Goal: Information Seeking & Learning: Learn about a topic

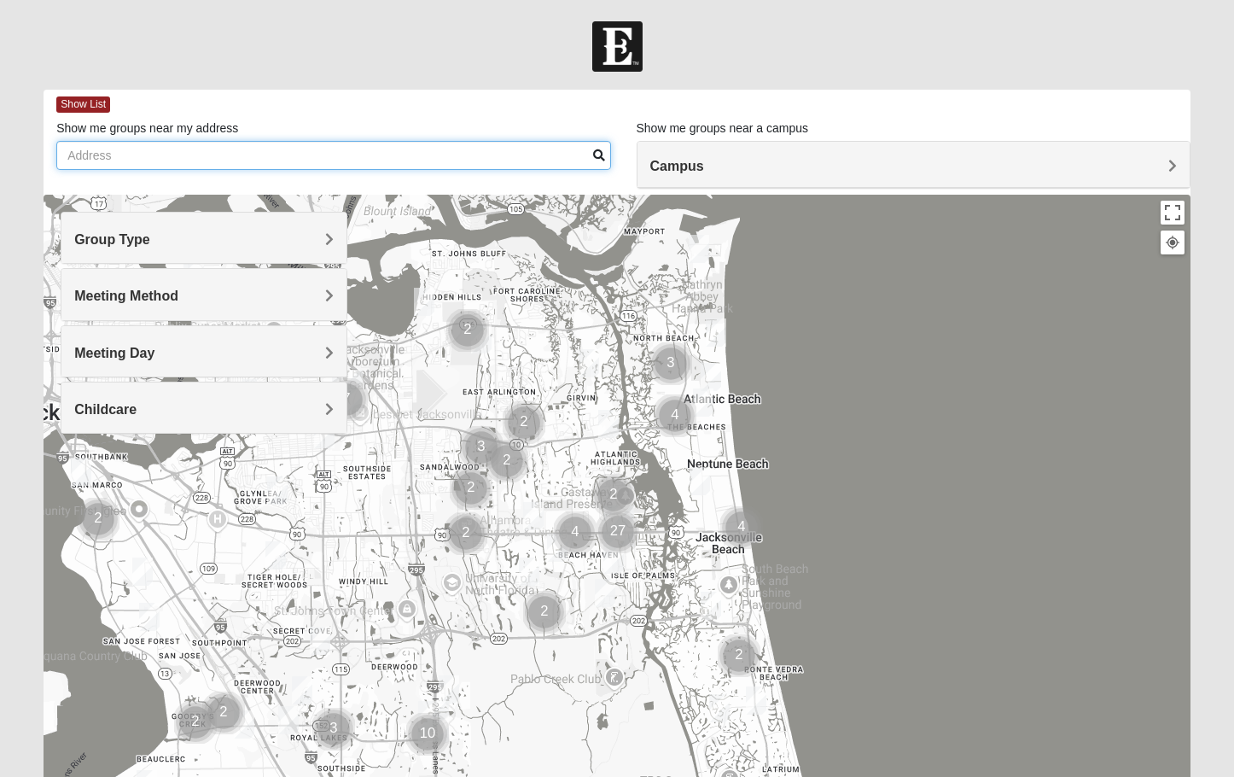
click at [159, 152] on input "Show me groups near my address" at bounding box center [333, 155] width 554 height 29
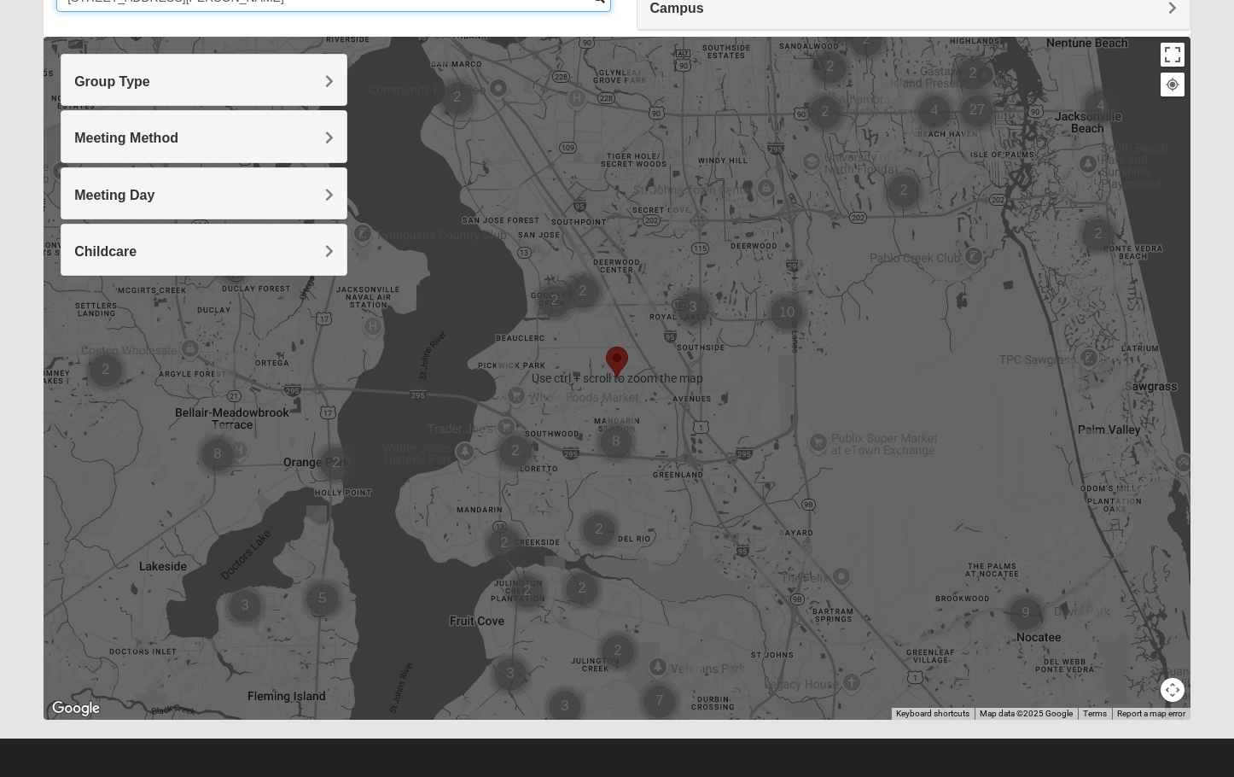
scroll to position [163, 0]
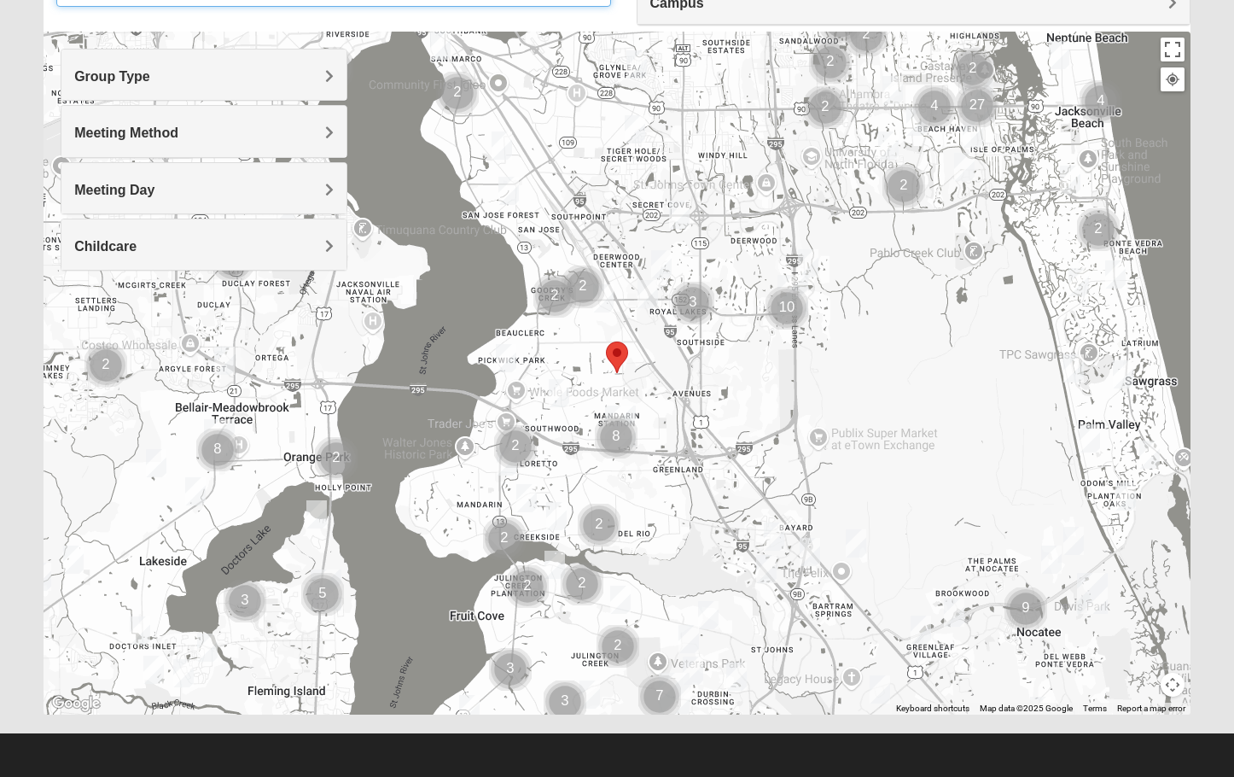
type input "[STREET_ADDRESS][PERSON_NAME]"
click at [311, 72] on h4 "Group Type" at bounding box center [203, 76] width 259 height 16
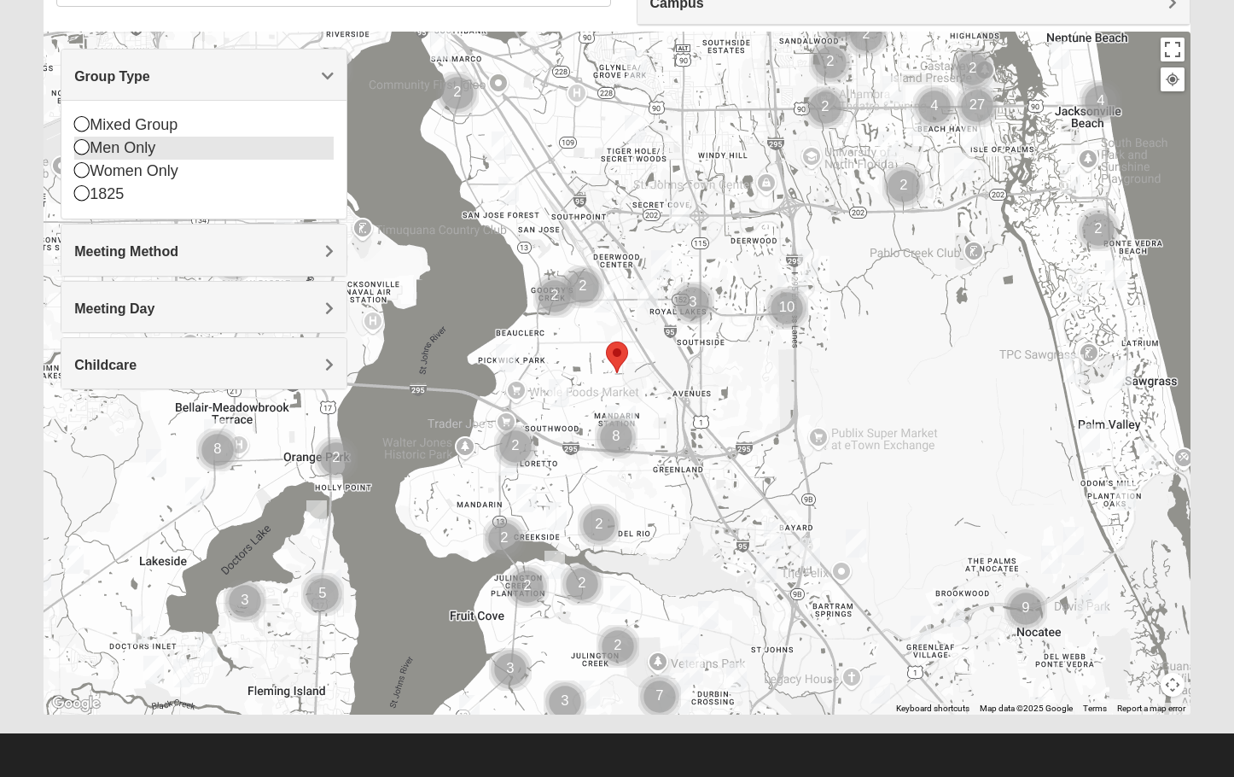
click at [83, 149] on icon at bounding box center [81, 146] width 15 height 15
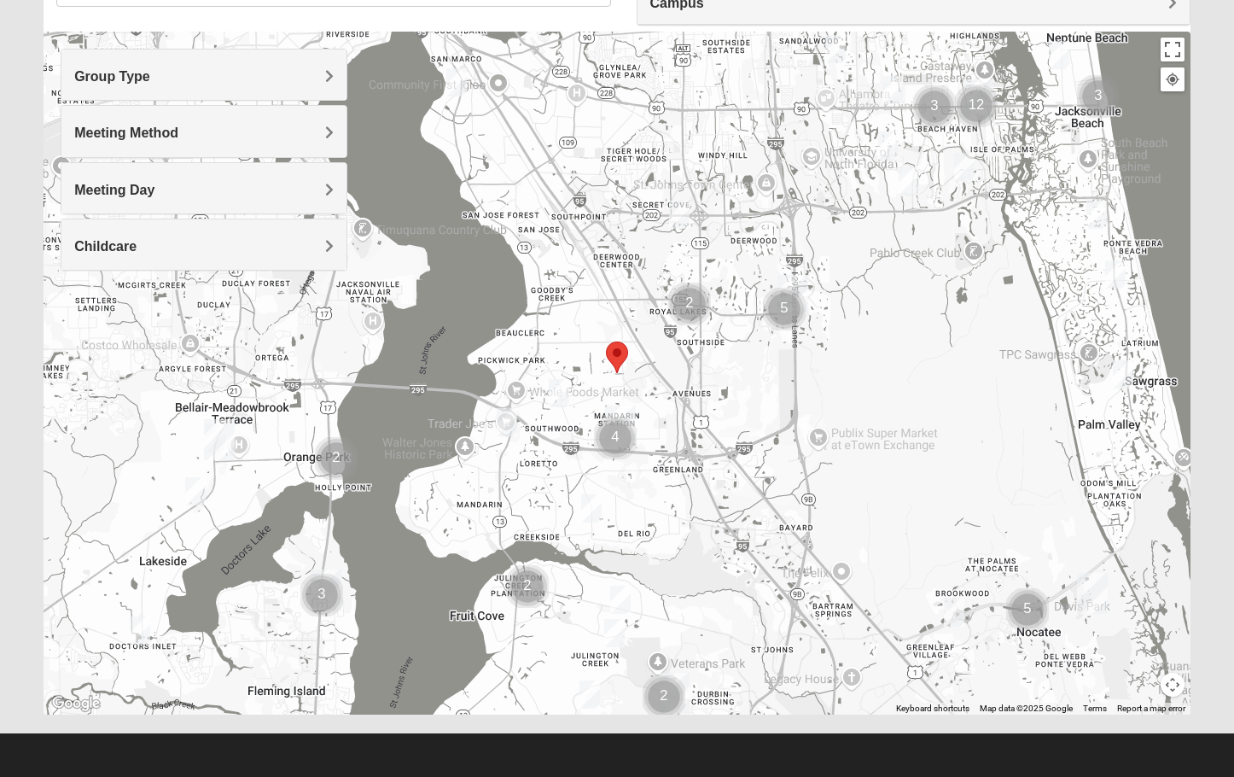
click at [615, 429] on img "Cluster of 4 groups" at bounding box center [615, 437] width 43 height 43
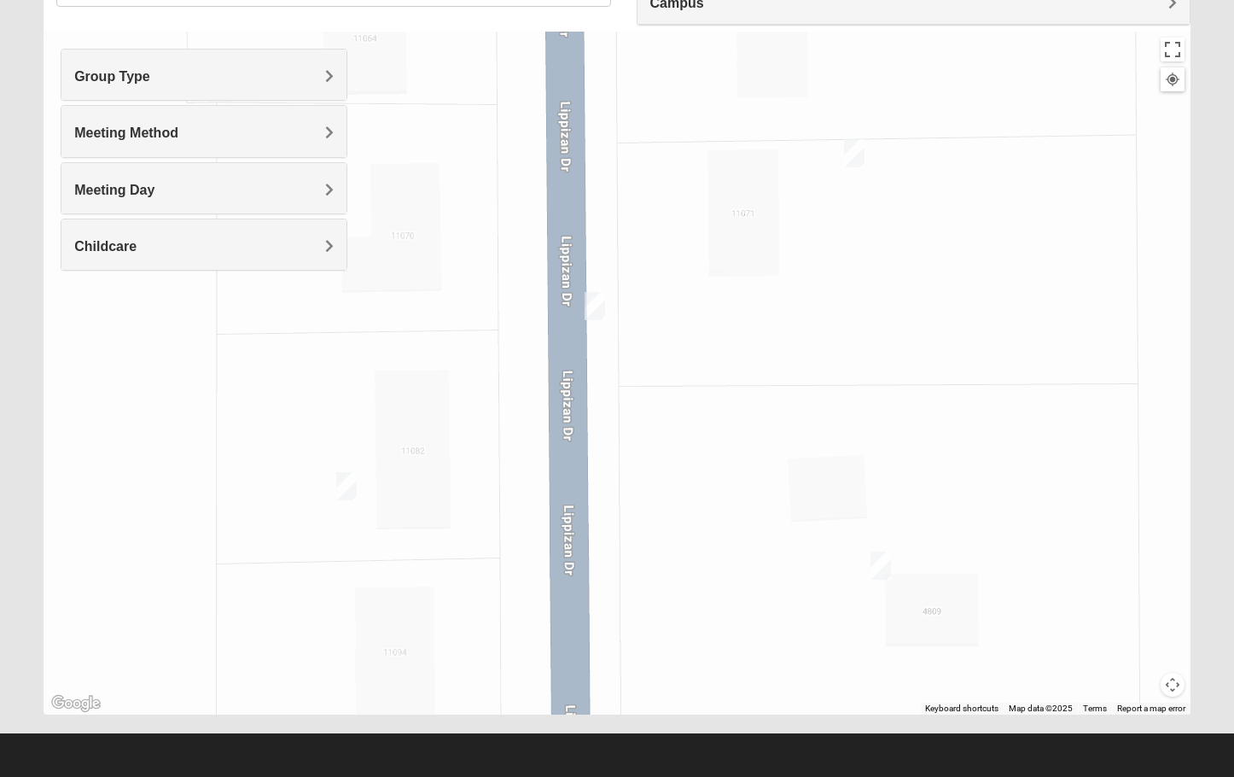
click at [345, 480] on img "On Campus Mens Hoffstatter 32257" at bounding box center [346, 486] width 20 height 28
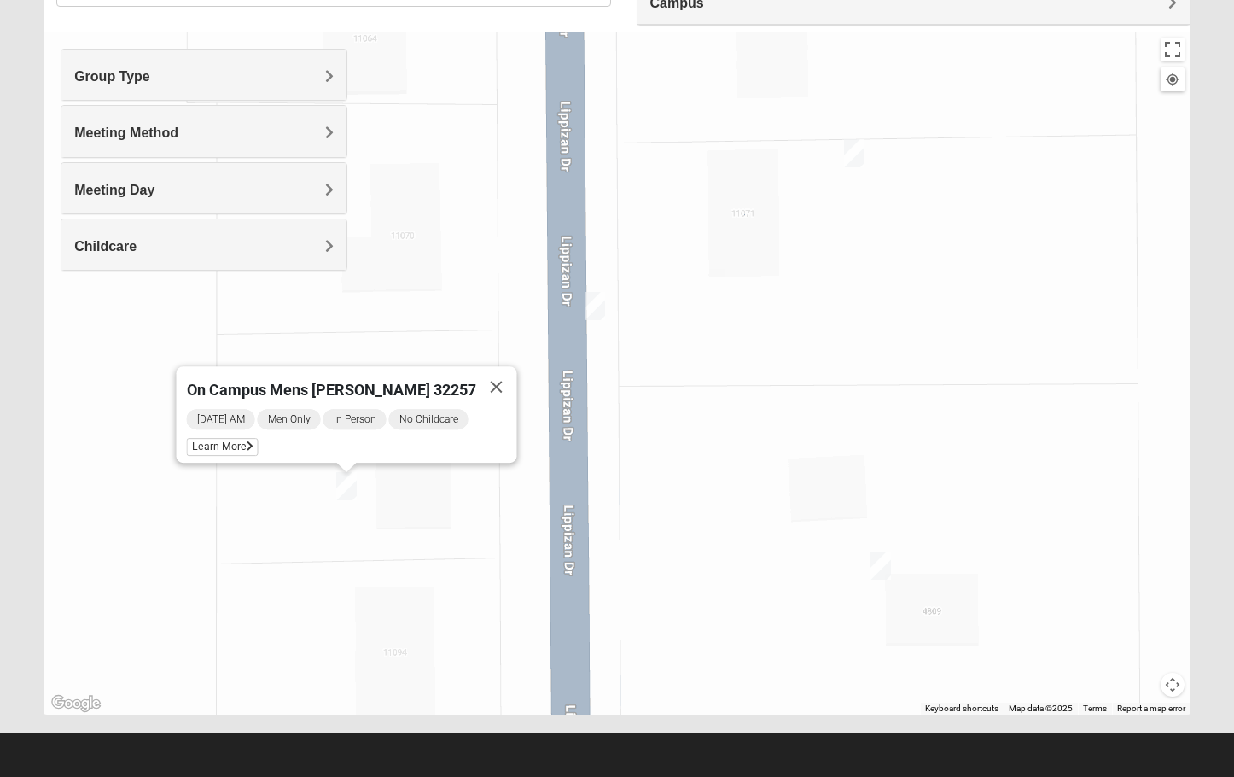
click at [593, 303] on img "On Campus Mens Gruber 32257" at bounding box center [595, 306] width 20 height 28
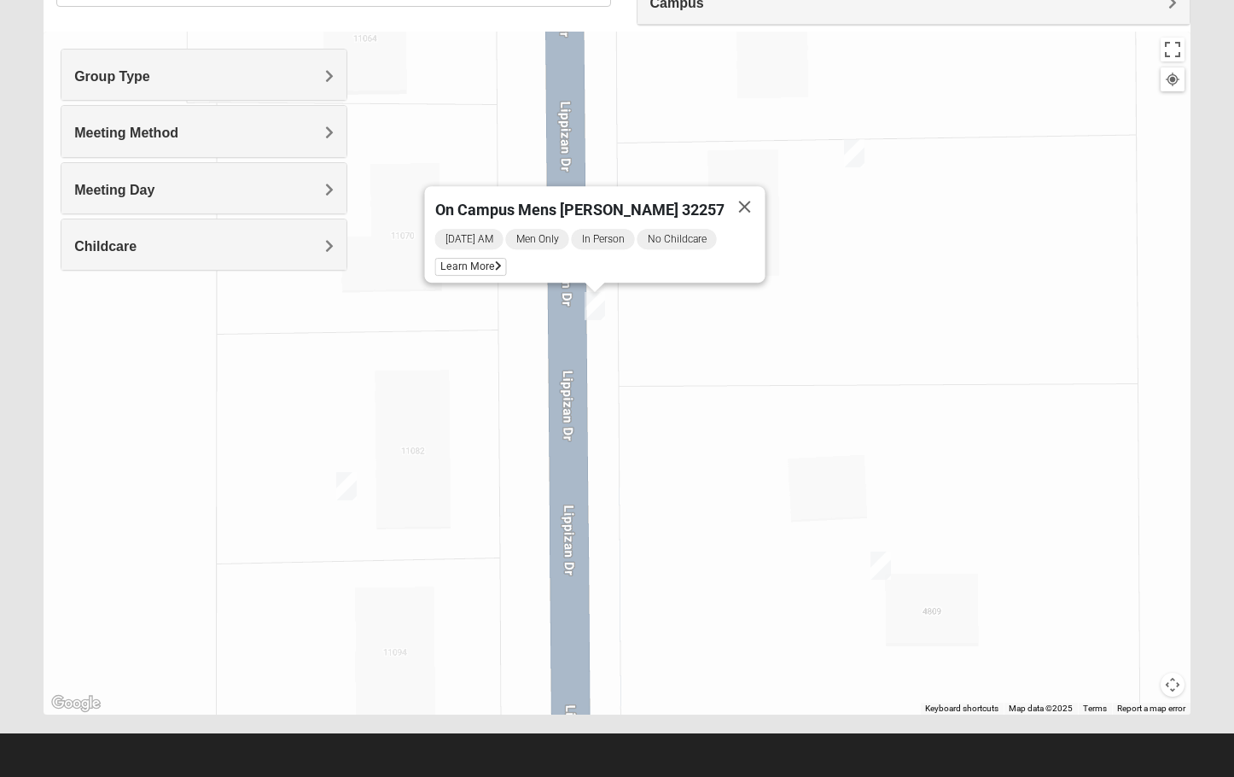
click at [878, 562] on img "On Campus Mens Willis 32257" at bounding box center [880, 565] width 20 height 28
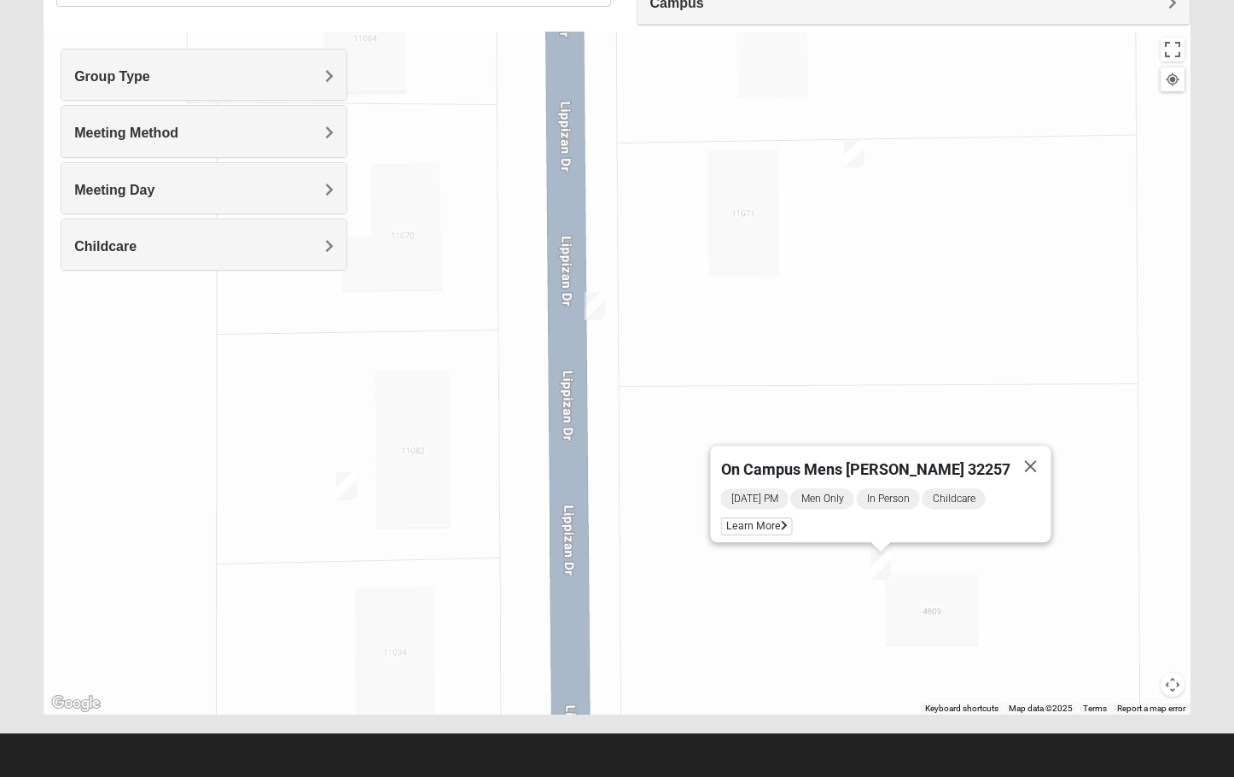
click at [853, 146] on img "On Campus Mens Schultz 32257" at bounding box center [854, 153] width 20 height 28
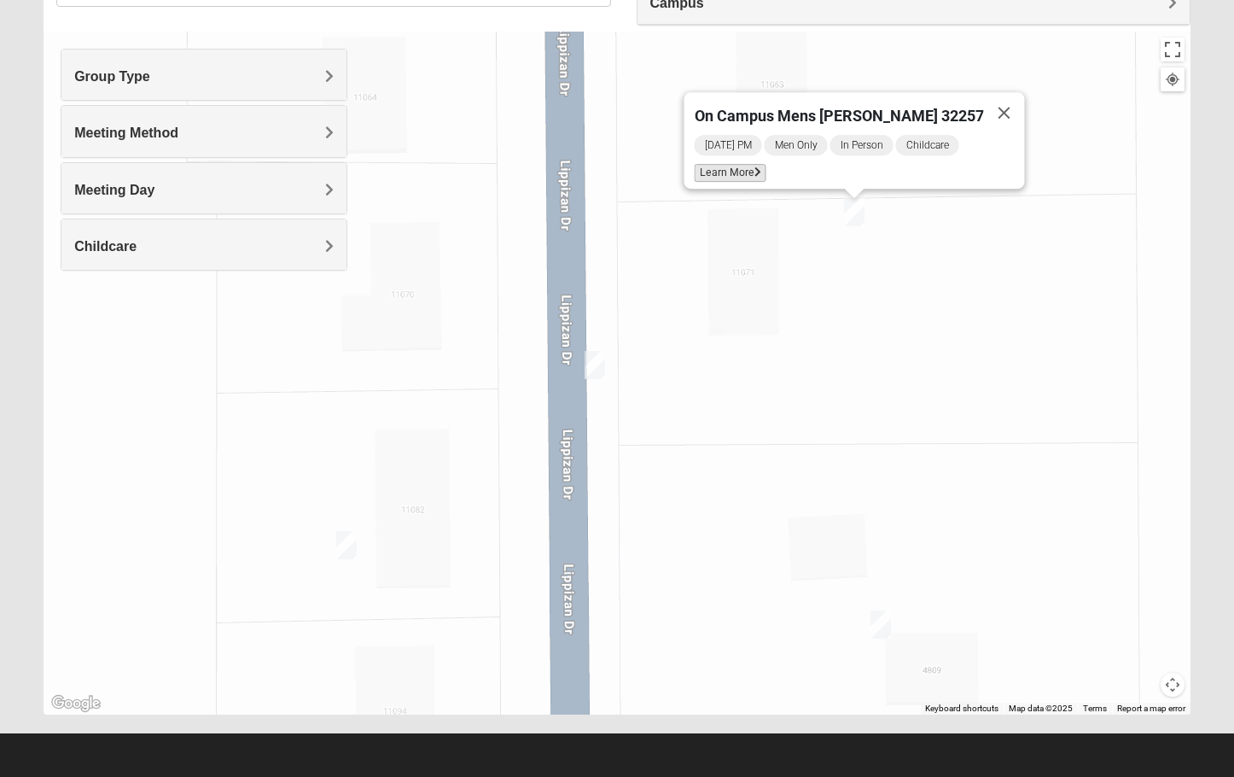
click at [766, 164] on span "Learn More" at bounding box center [731, 173] width 72 height 18
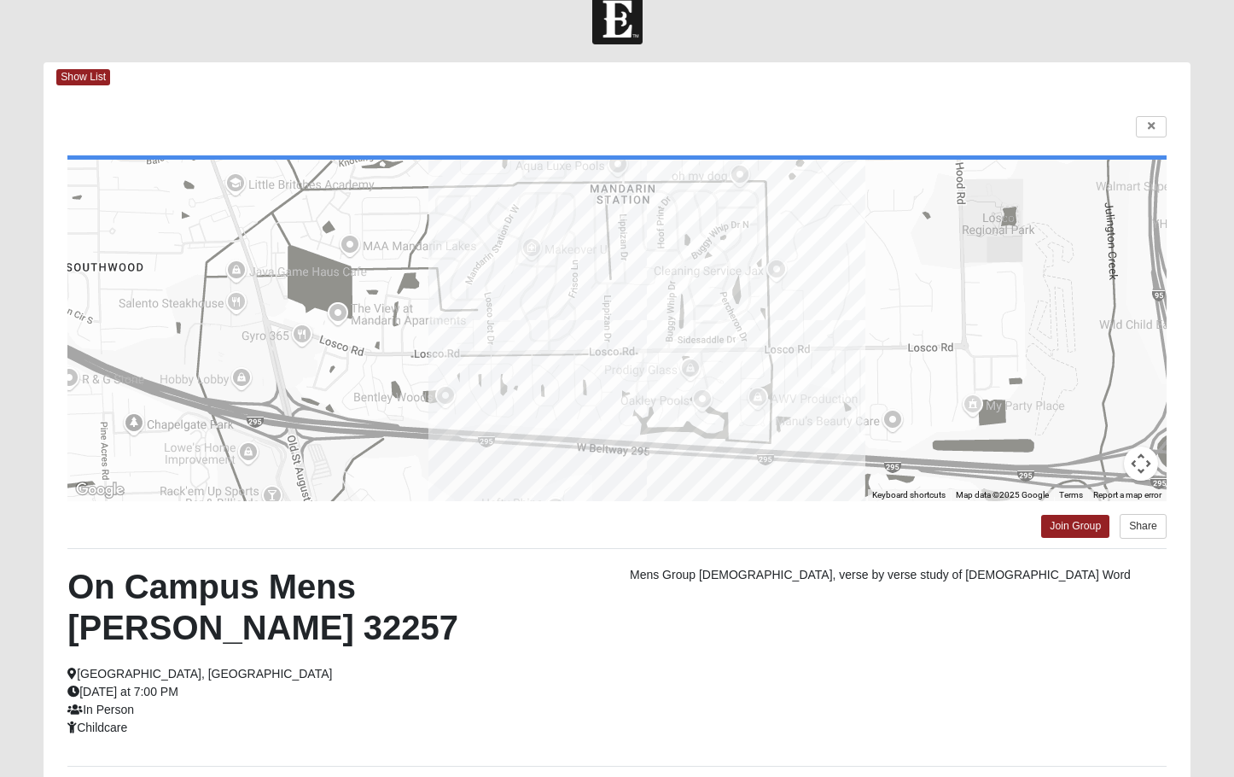
scroll to position [0, 0]
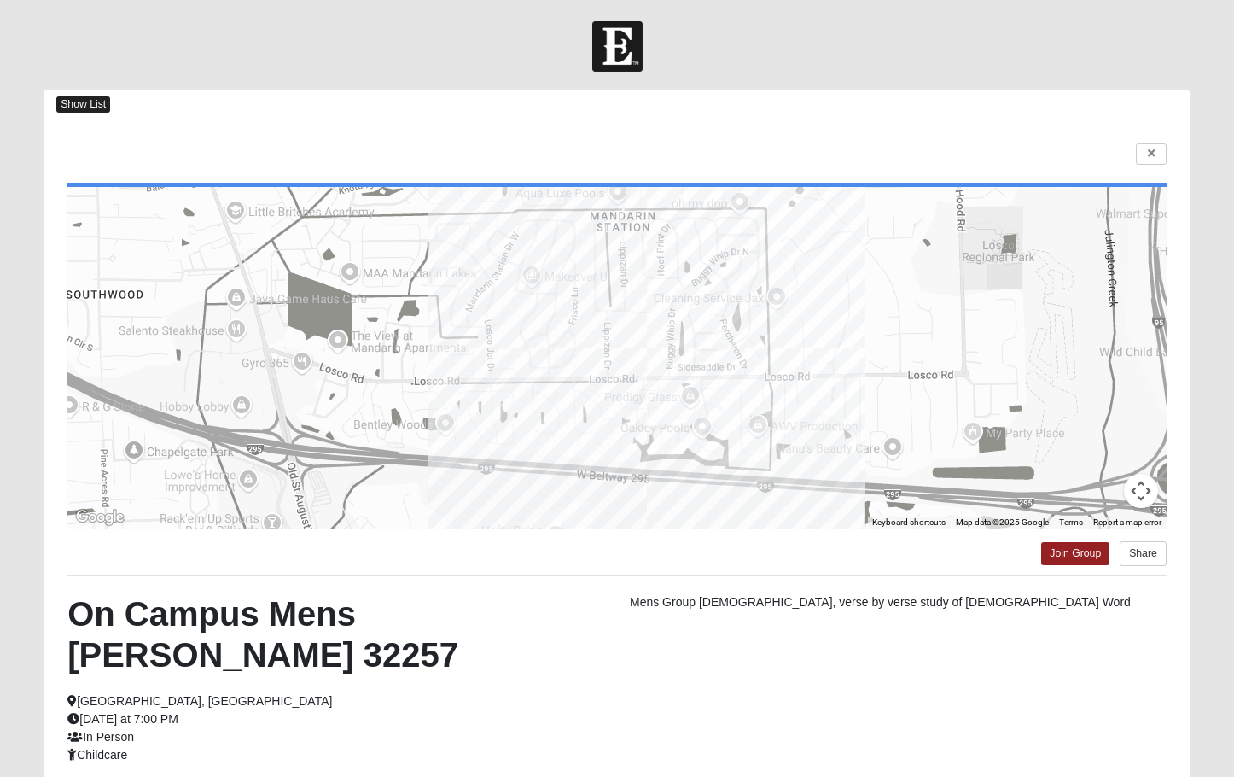
click at [90, 97] on span "Show List" at bounding box center [83, 104] width 54 height 16
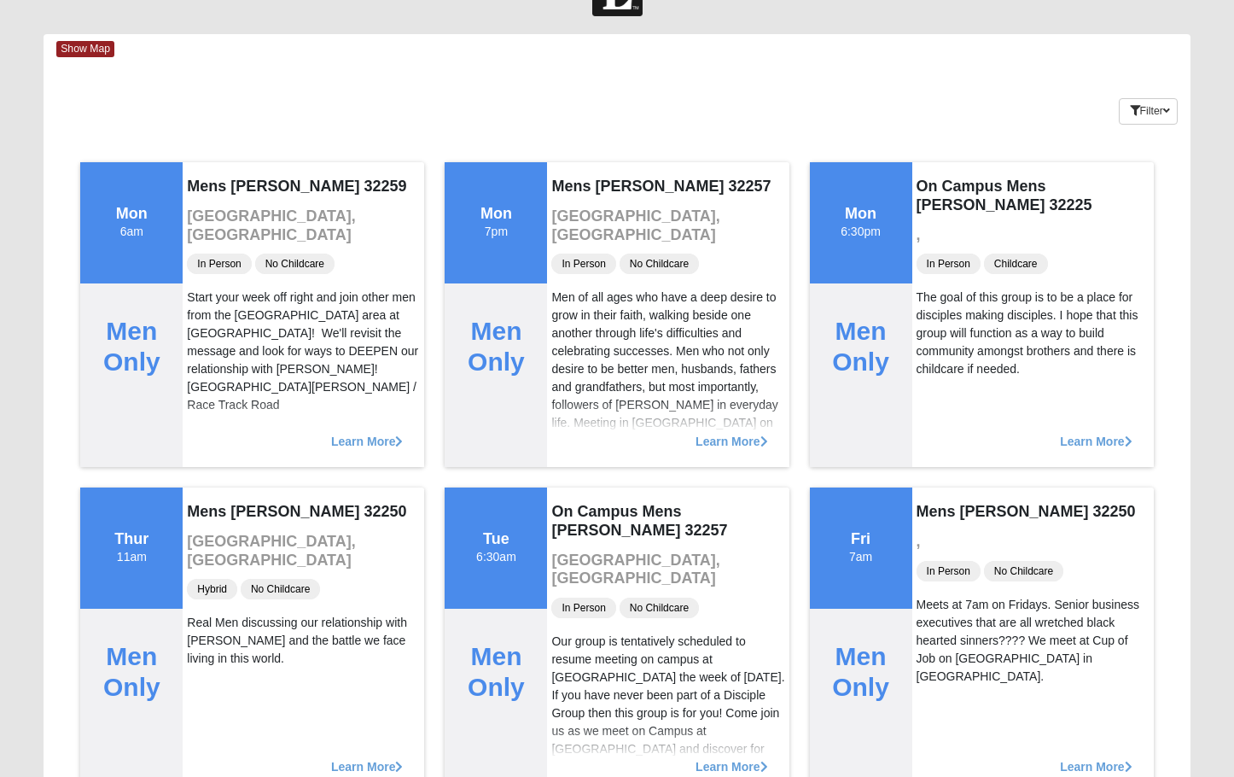
scroll to position [85, 0]
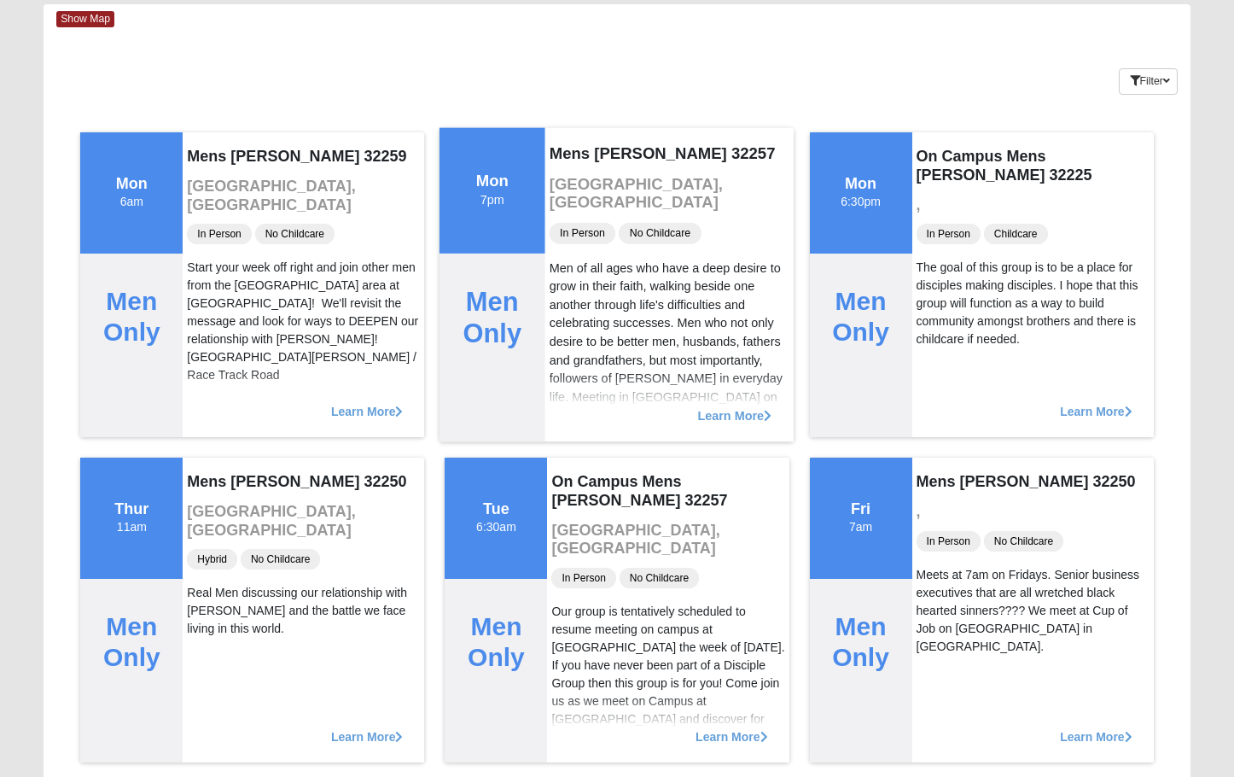
click at [732, 406] on span "Learn More" at bounding box center [735, 406] width 74 height 0
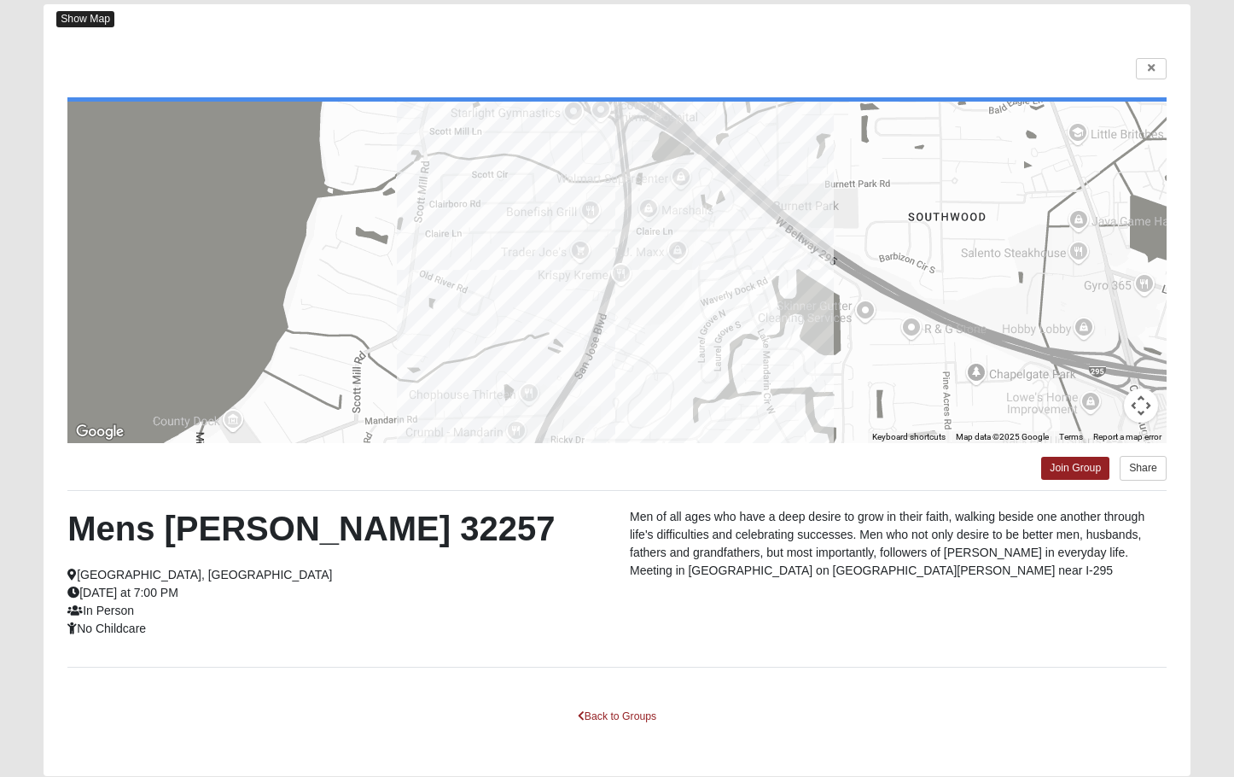
click at [90, 17] on span "Show Map" at bounding box center [85, 19] width 58 height 16
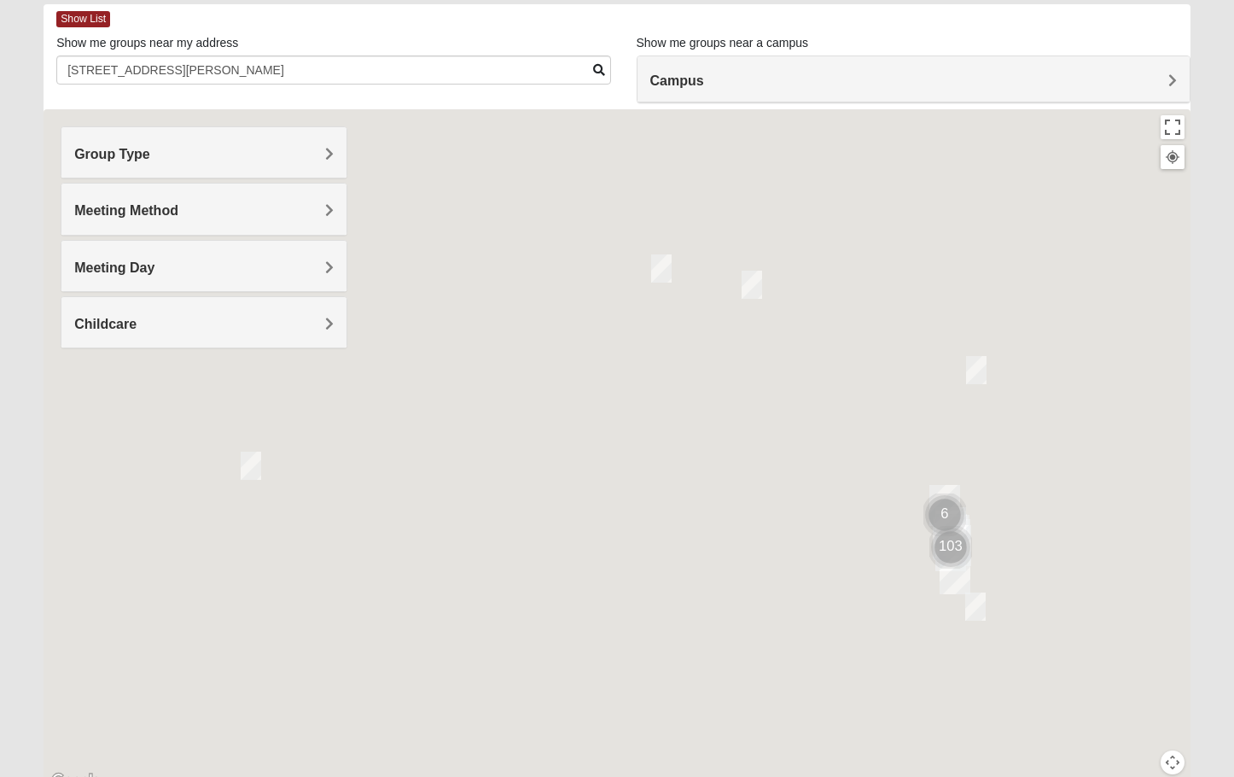
click at [289, 143] on div "Group Type" at bounding box center [203, 152] width 285 height 50
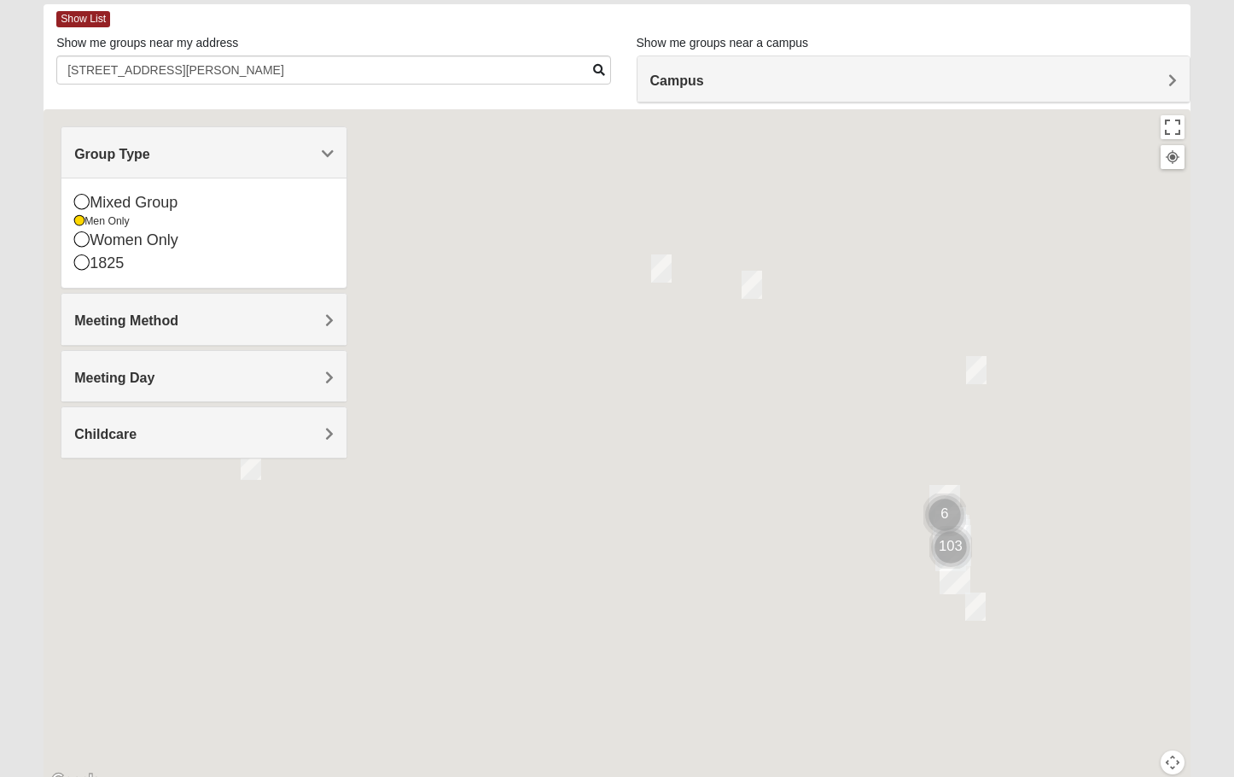
click at [285, 313] on h4 "Meeting Method" at bounding box center [203, 320] width 259 height 16
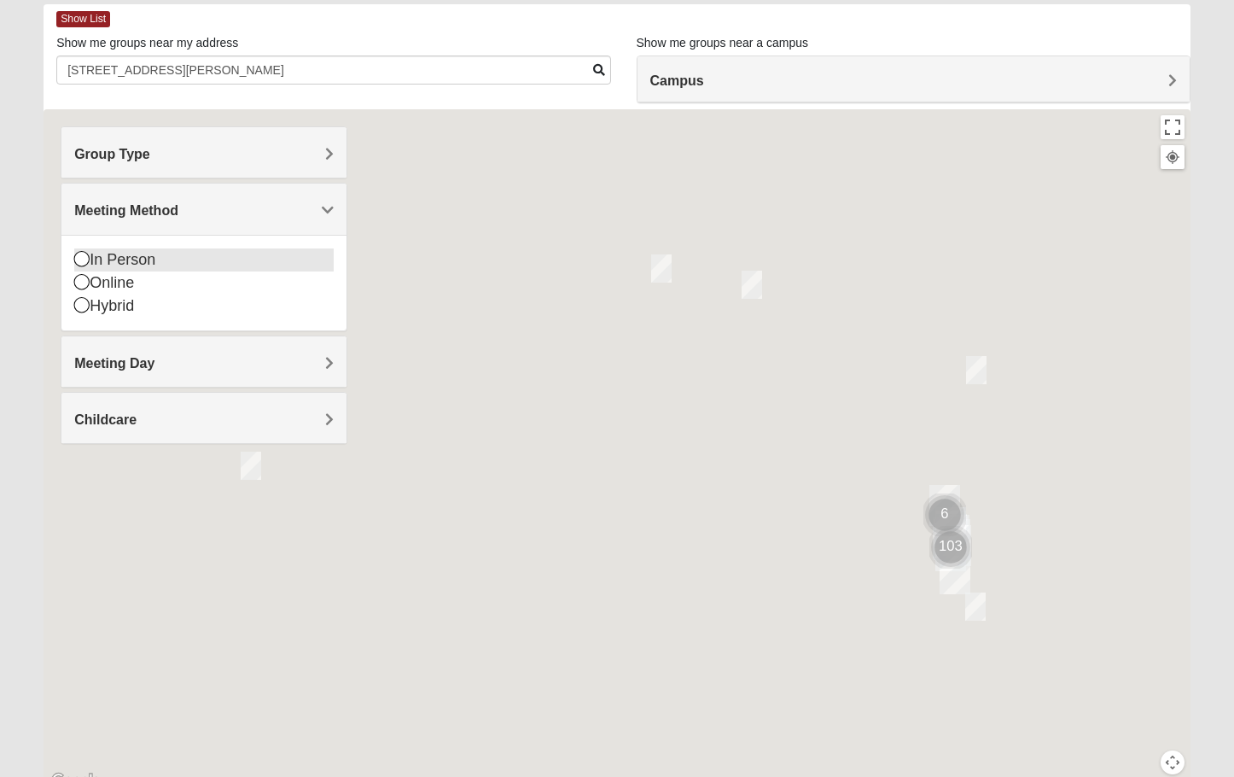
click at [83, 259] on icon at bounding box center [81, 258] width 15 height 15
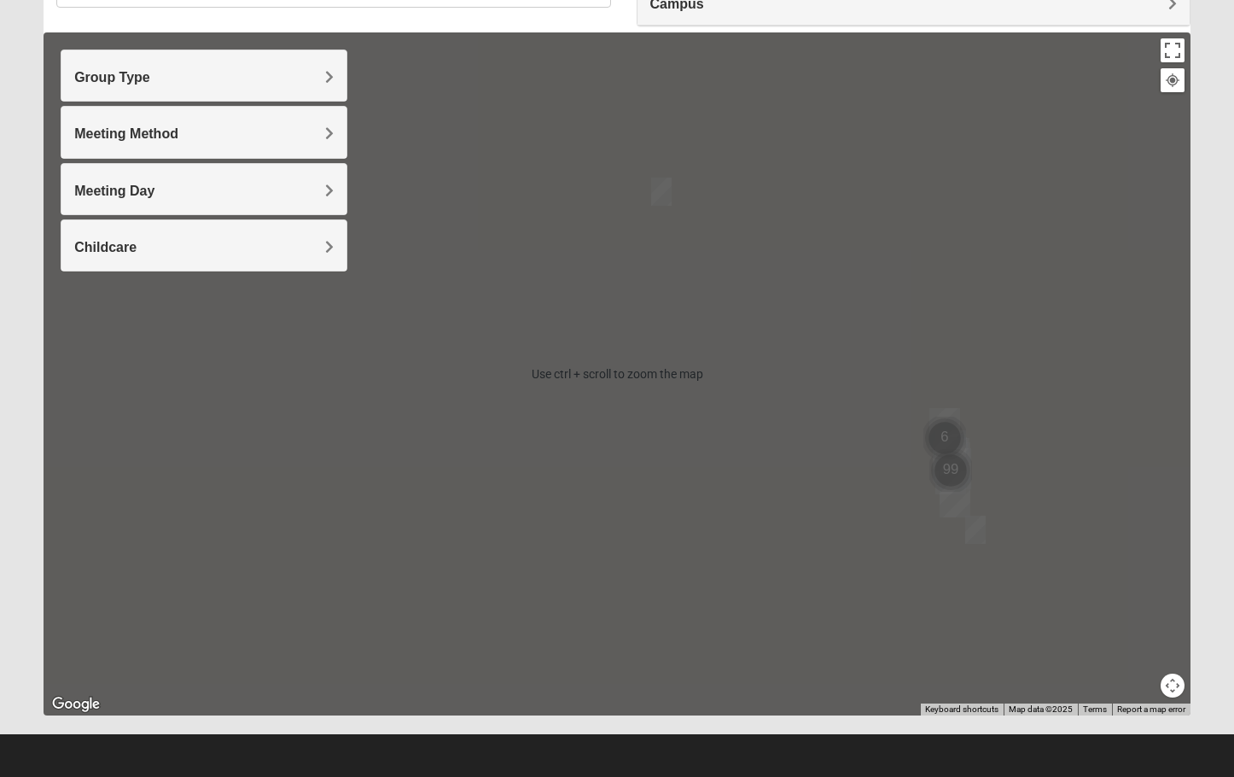
scroll to position [163, 0]
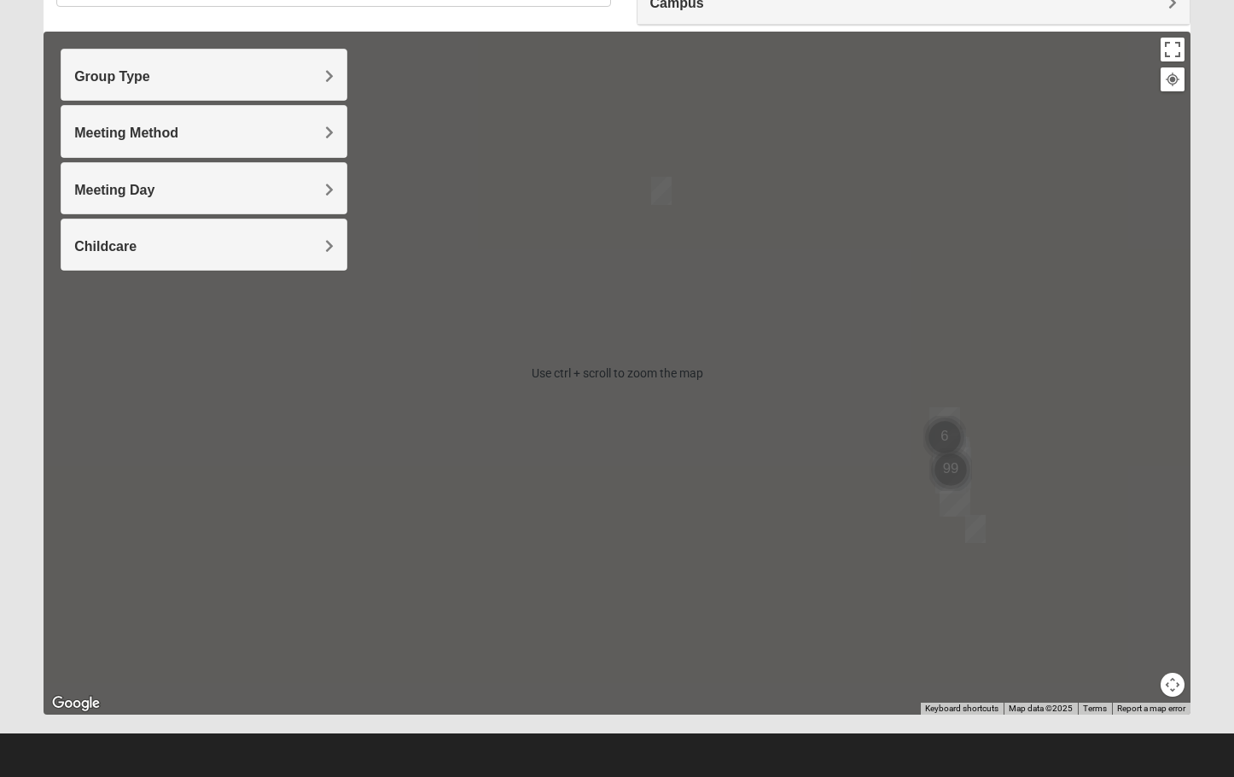
click at [957, 465] on img "Cluster of 99 groups" at bounding box center [950, 469] width 43 height 43
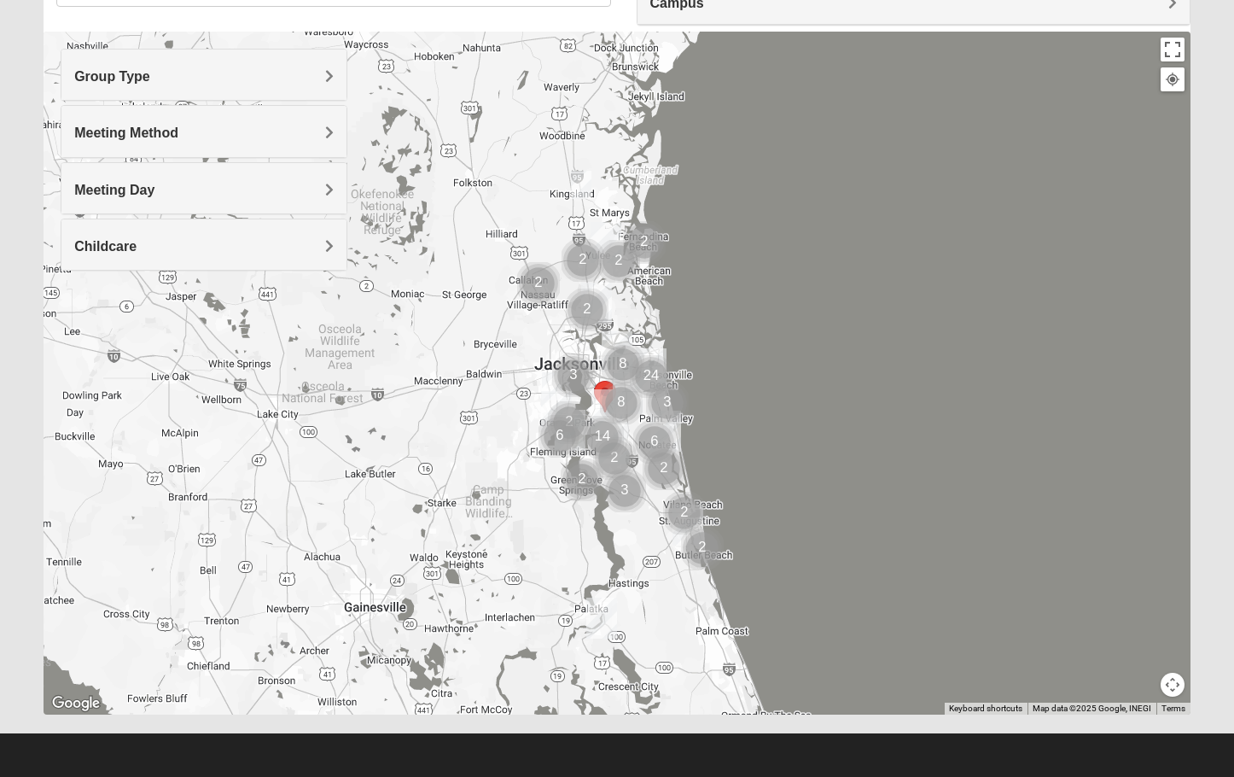
click at [634, 422] on img "Cluster of 8 groups" at bounding box center [621, 402] width 43 height 43
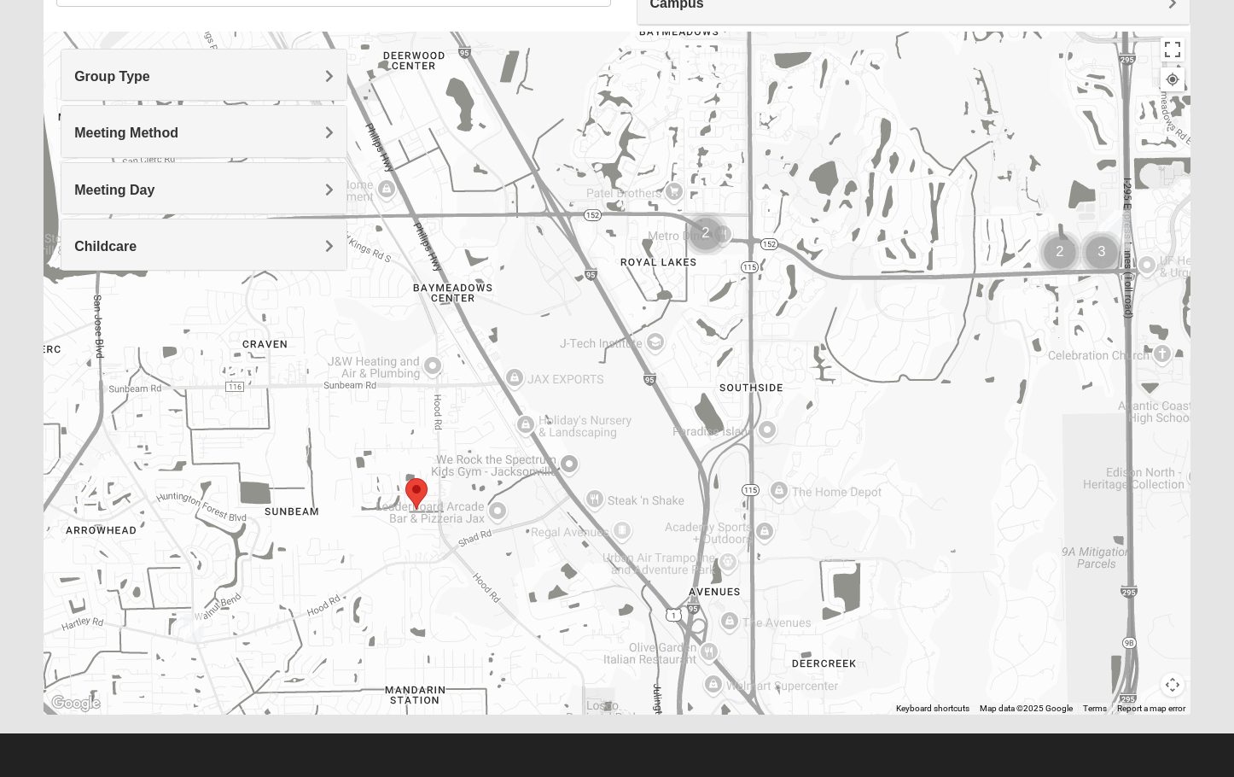
drag, startPoint x: 612, startPoint y: 416, endPoint x: 888, endPoint y: 132, distance: 396.5
click at [888, 131] on div at bounding box center [617, 373] width 1147 height 683
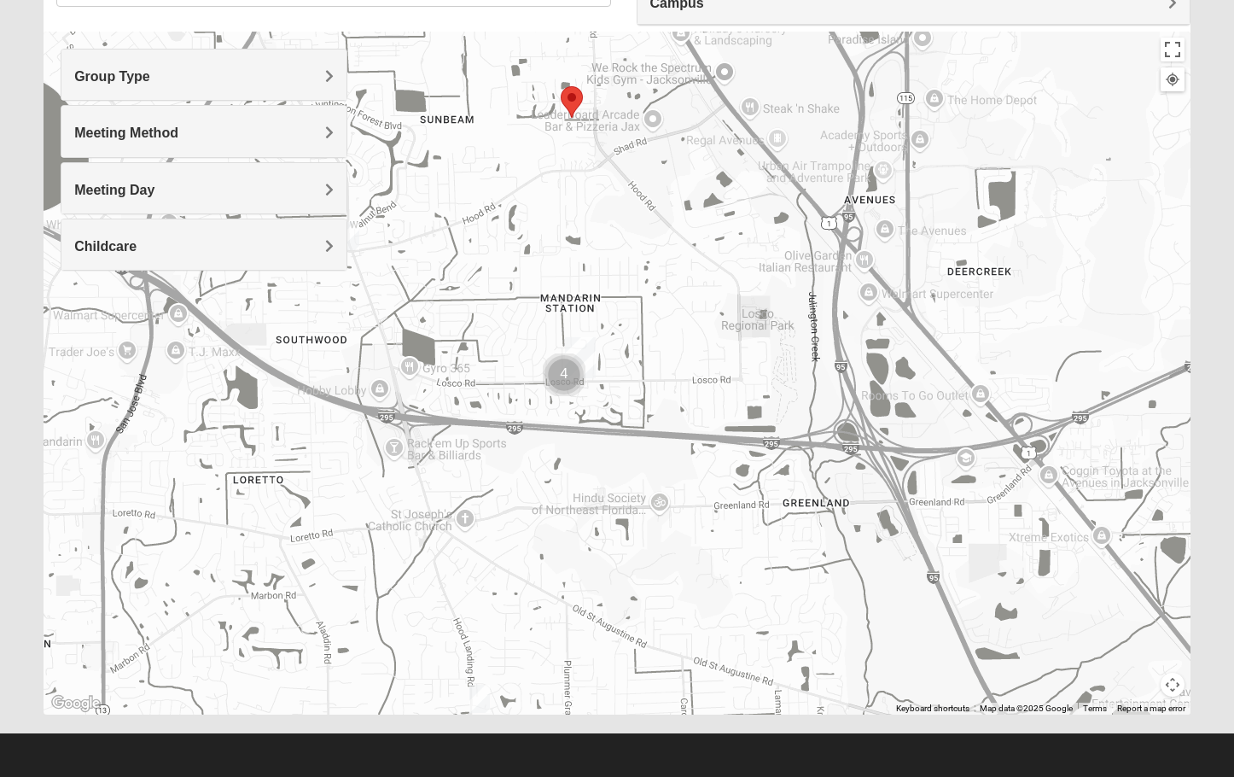
drag, startPoint x: 595, startPoint y: 561, endPoint x: 756, endPoint y: 173, distance: 419.7
click at [756, 173] on div at bounding box center [617, 373] width 1147 height 683
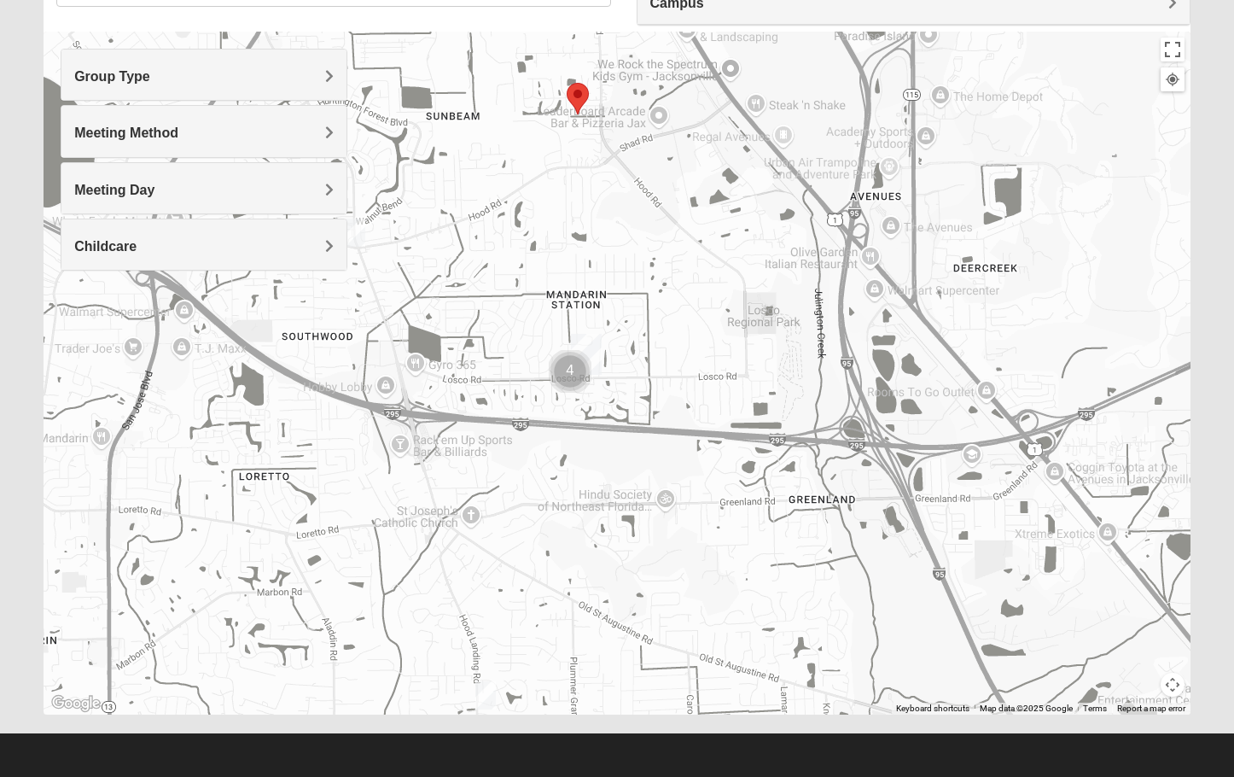
click at [570, 363] on img "Cluster of 4 groups" at bounding box center [570, 371] width 43 height 43
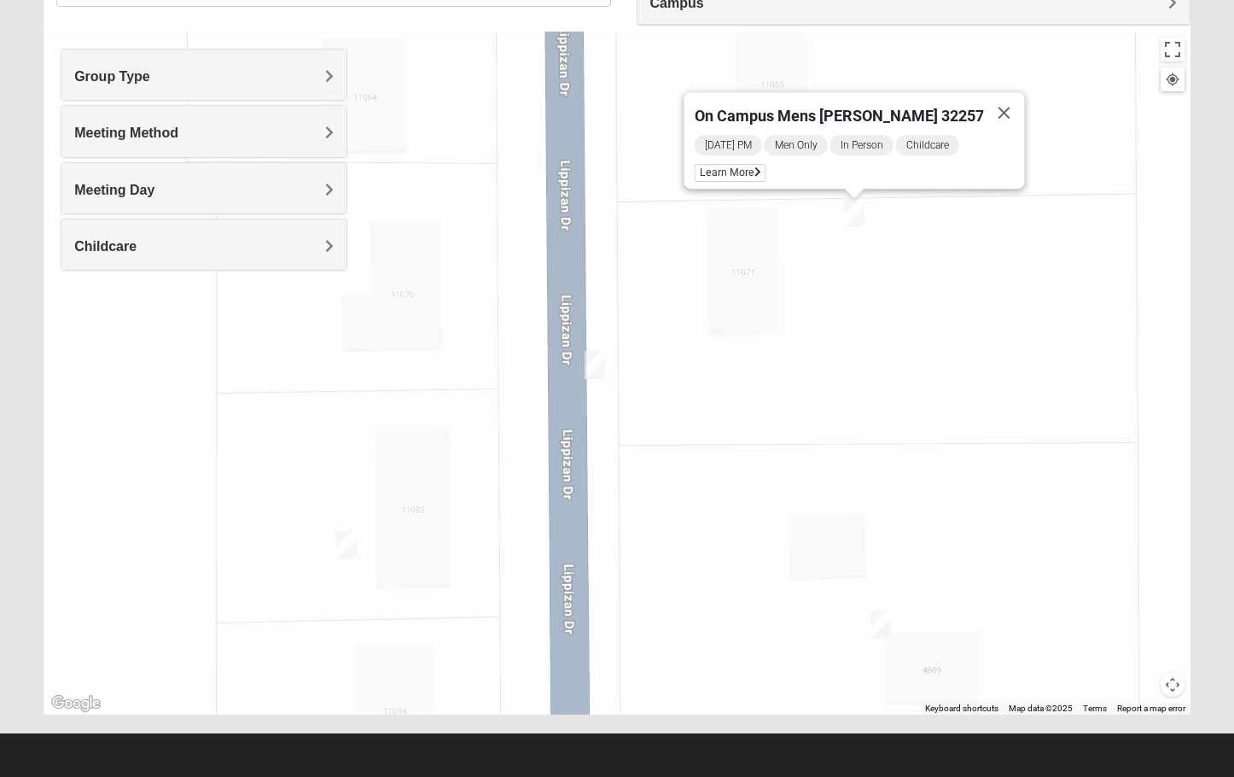
click at [345, 546] on img "On Campus Mens Hoffstatter 32257" at bounding box center [346, 545] width 20 height 28
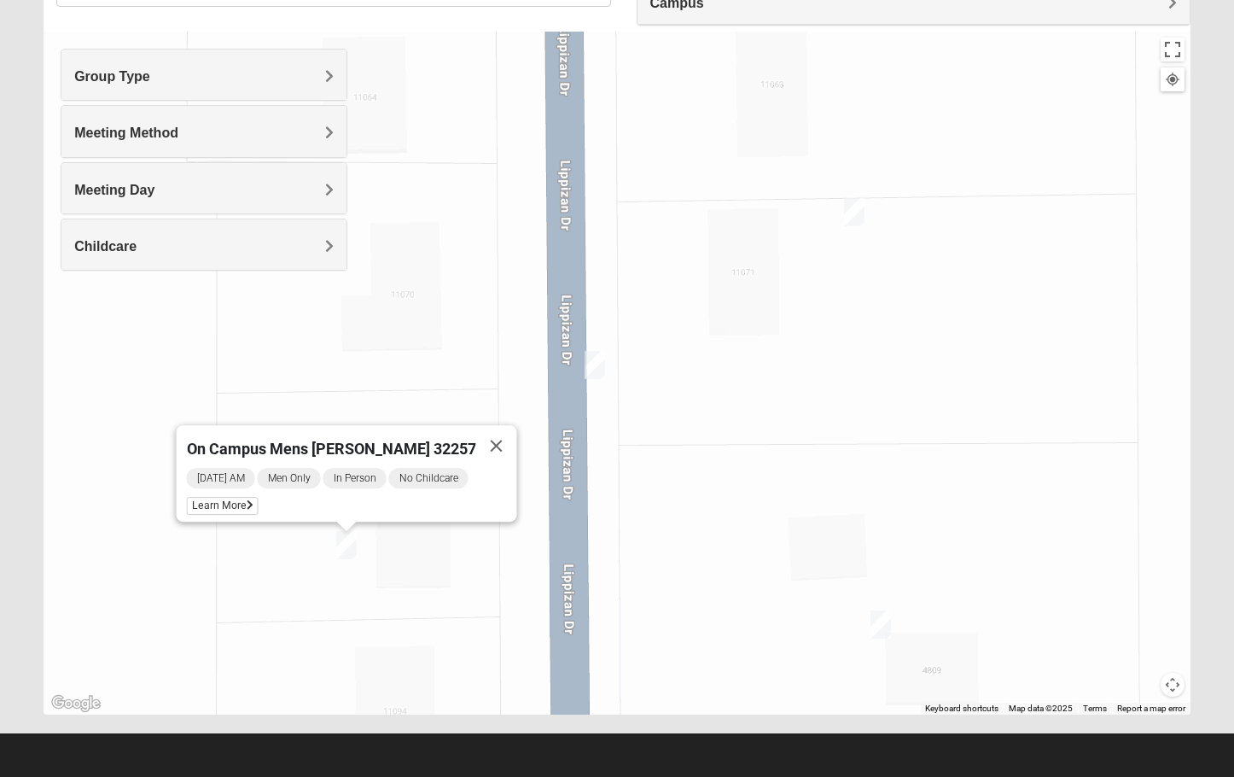
click at [877, 620] on img "On Campus Mens Willis 32257" at bounding box center [880, 624] width 20 height 28
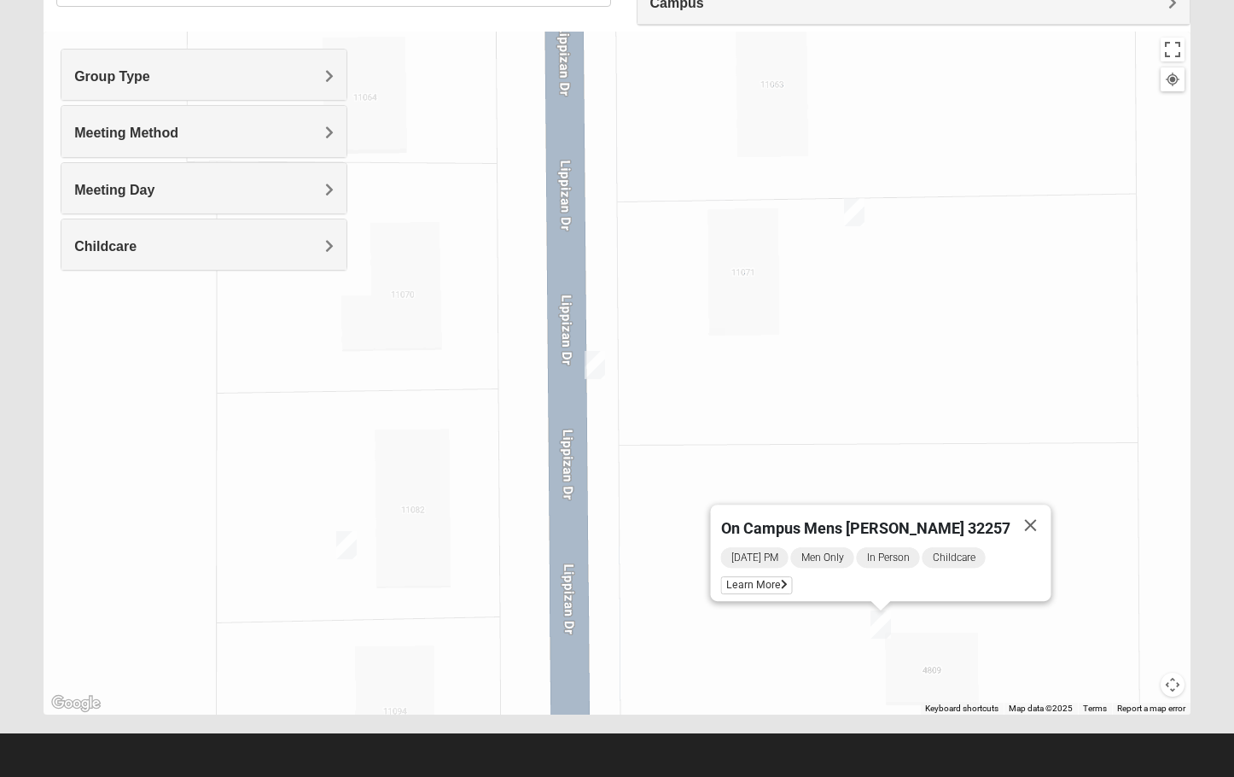
click at [591, 363] on img "On Campus Mens Gruber 32257" at bounding box center [595, 365] width 20 height 28
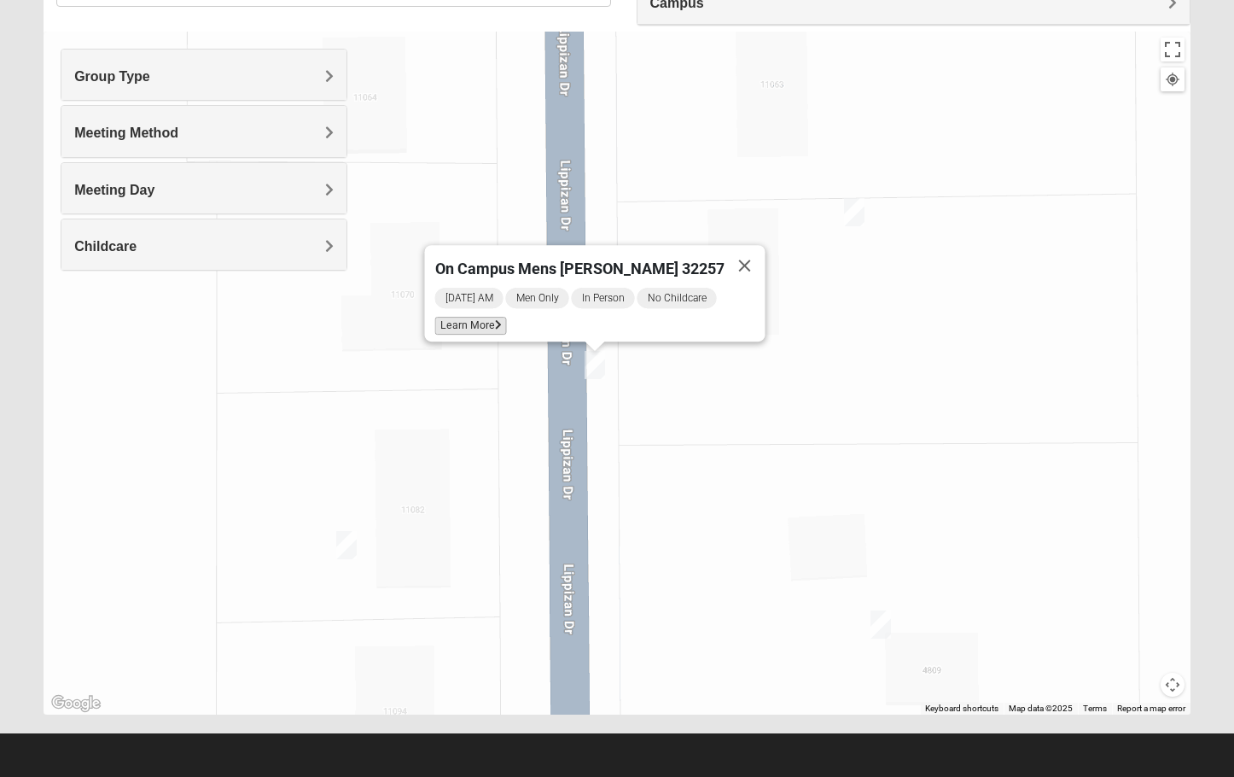
click at [503, 317] on span "Learn More" at bounding box center [471, 326] width 72 height 18
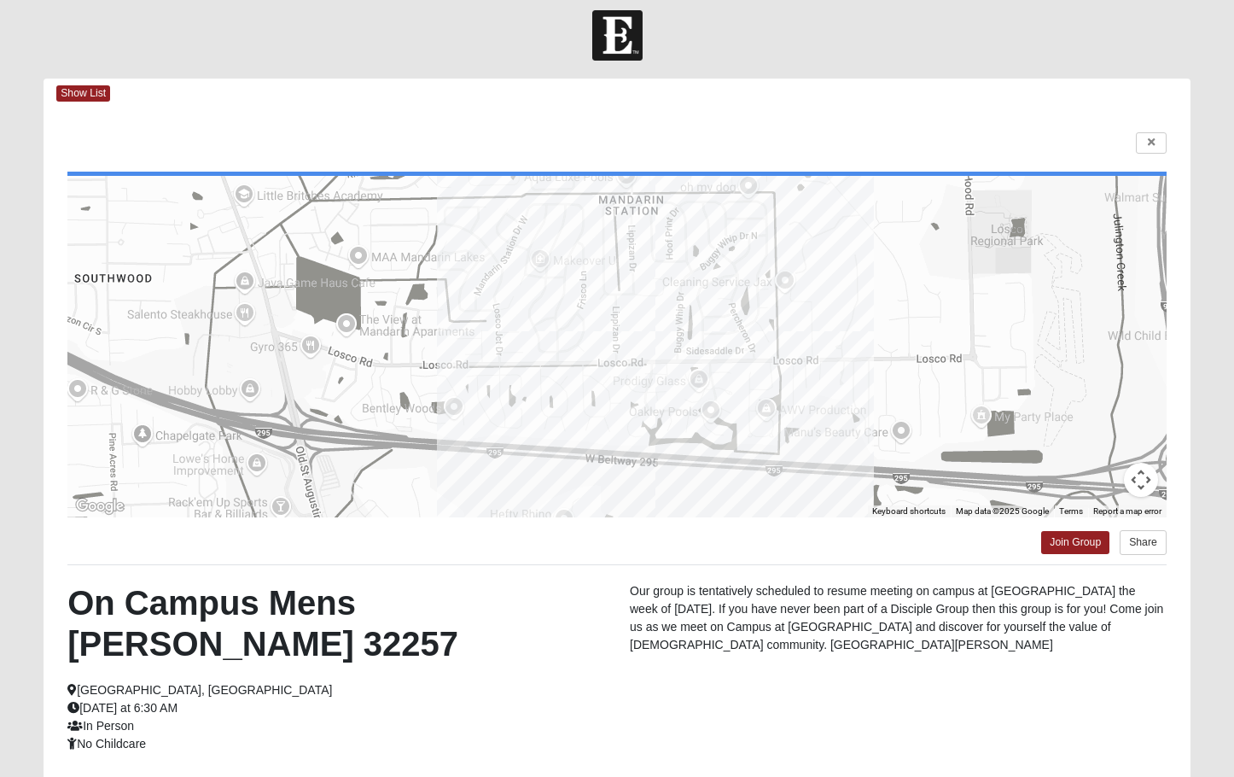
scroll to position [0, 0]
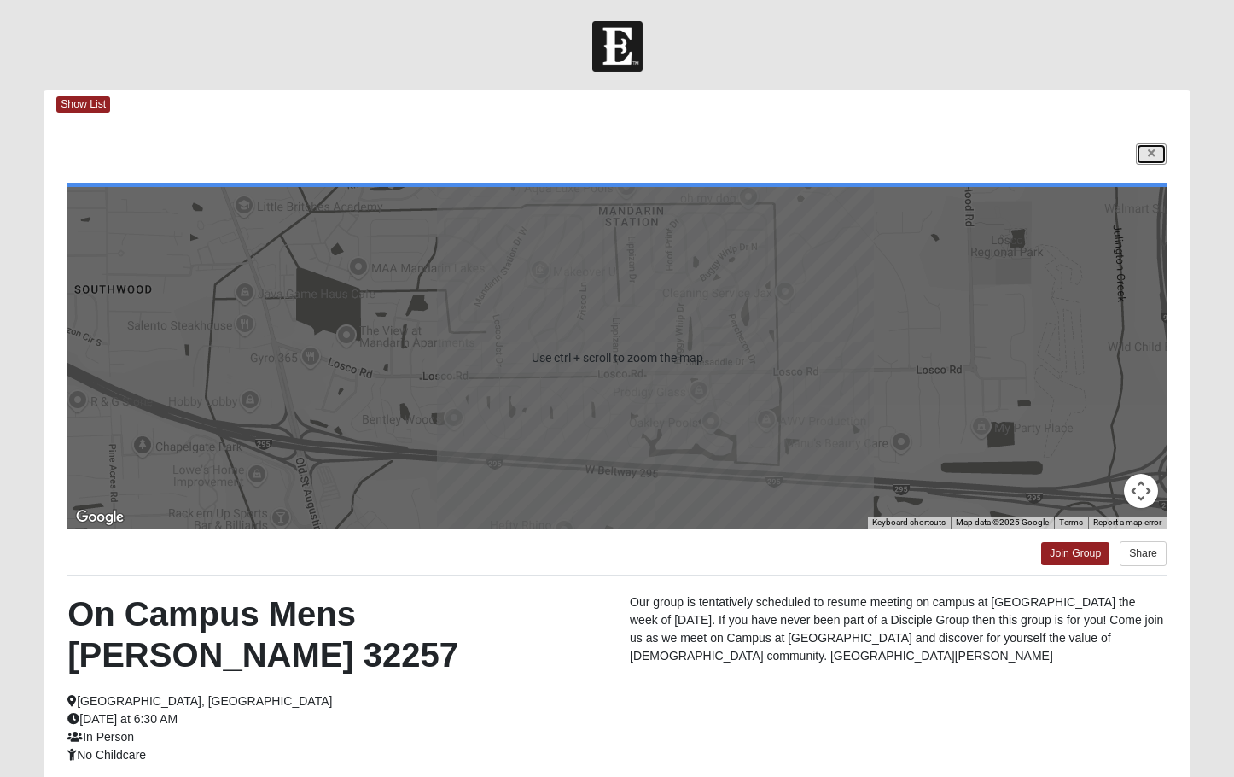
click at [1145, 154] on link at bounding box center [1151, 153] width 31 height 21
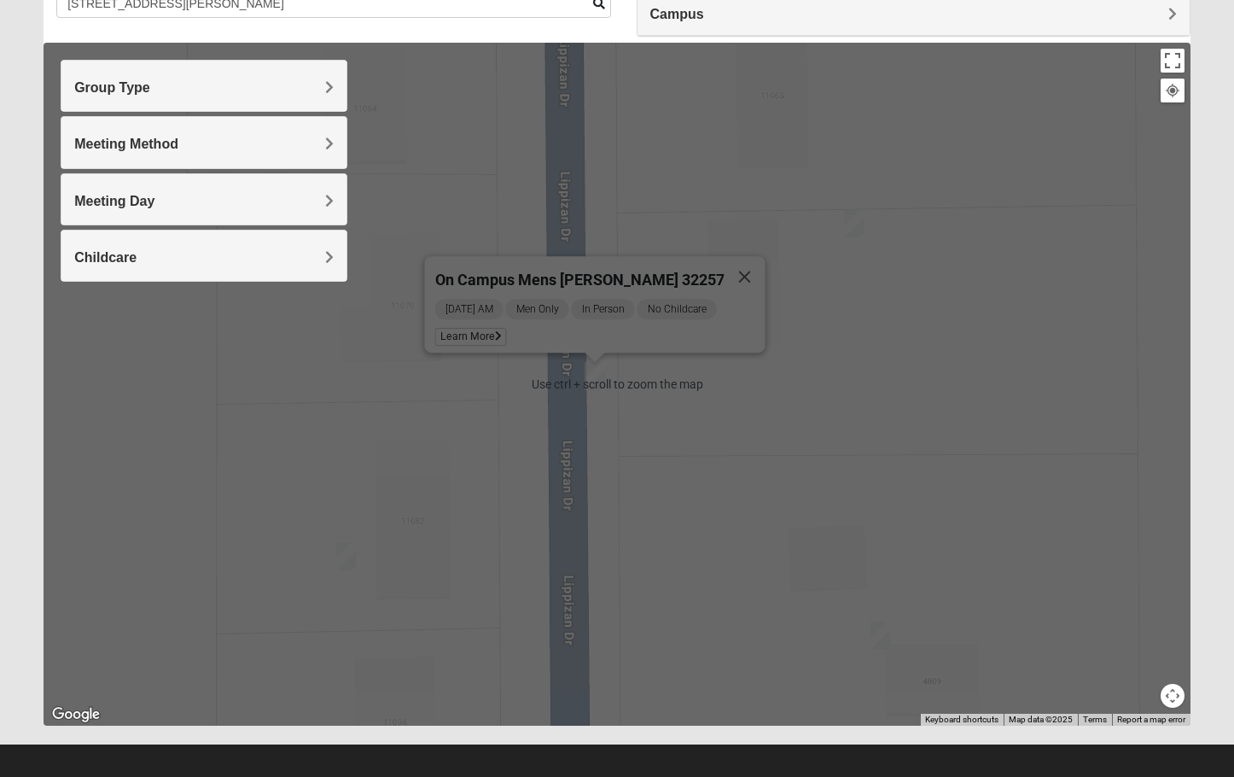
scroll to position [163, 0]
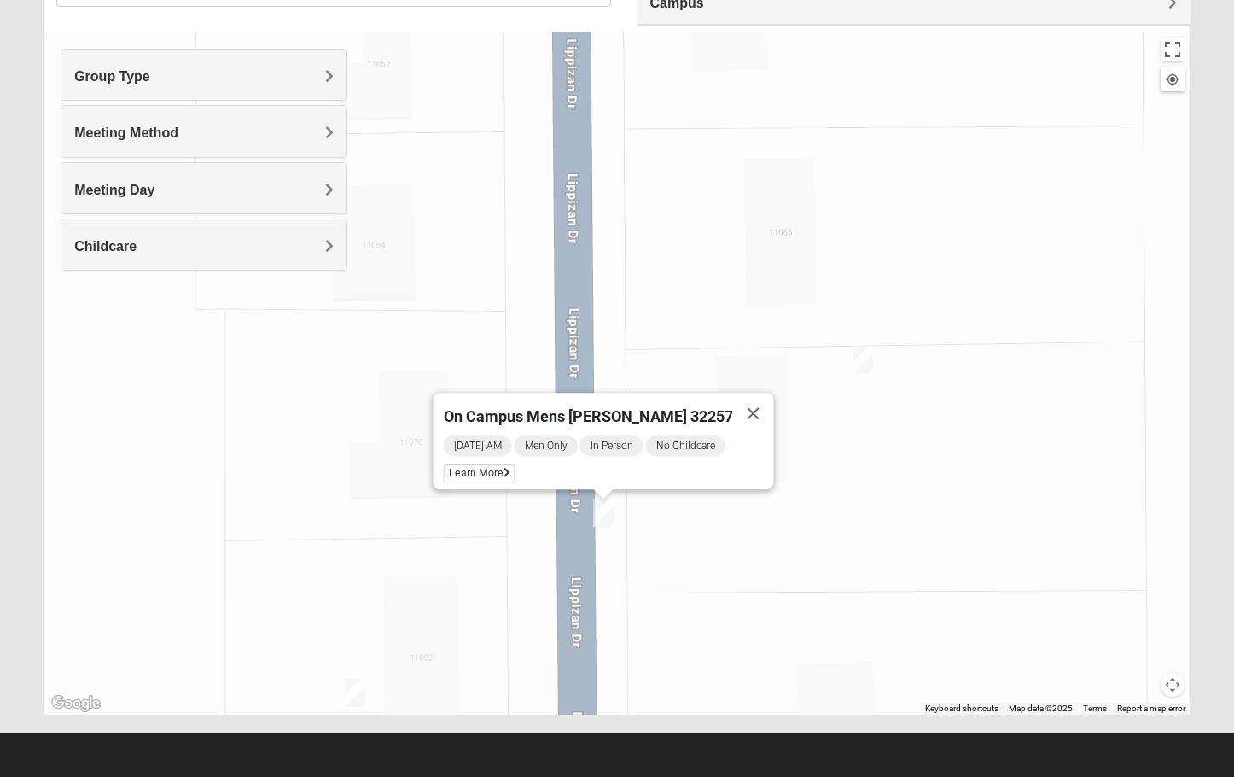
drag, startPoint x: 849, startPoint y: 314, endPoint x: 863, endPoint y: 465, distance: 151.7
click at [863, 465] on div "On Campus Mens [PERSON_NAME] 32257 [DATE] AM Men Only In Person No Childcare Le…" at bounding box center [617, 373] width 1147 height 683
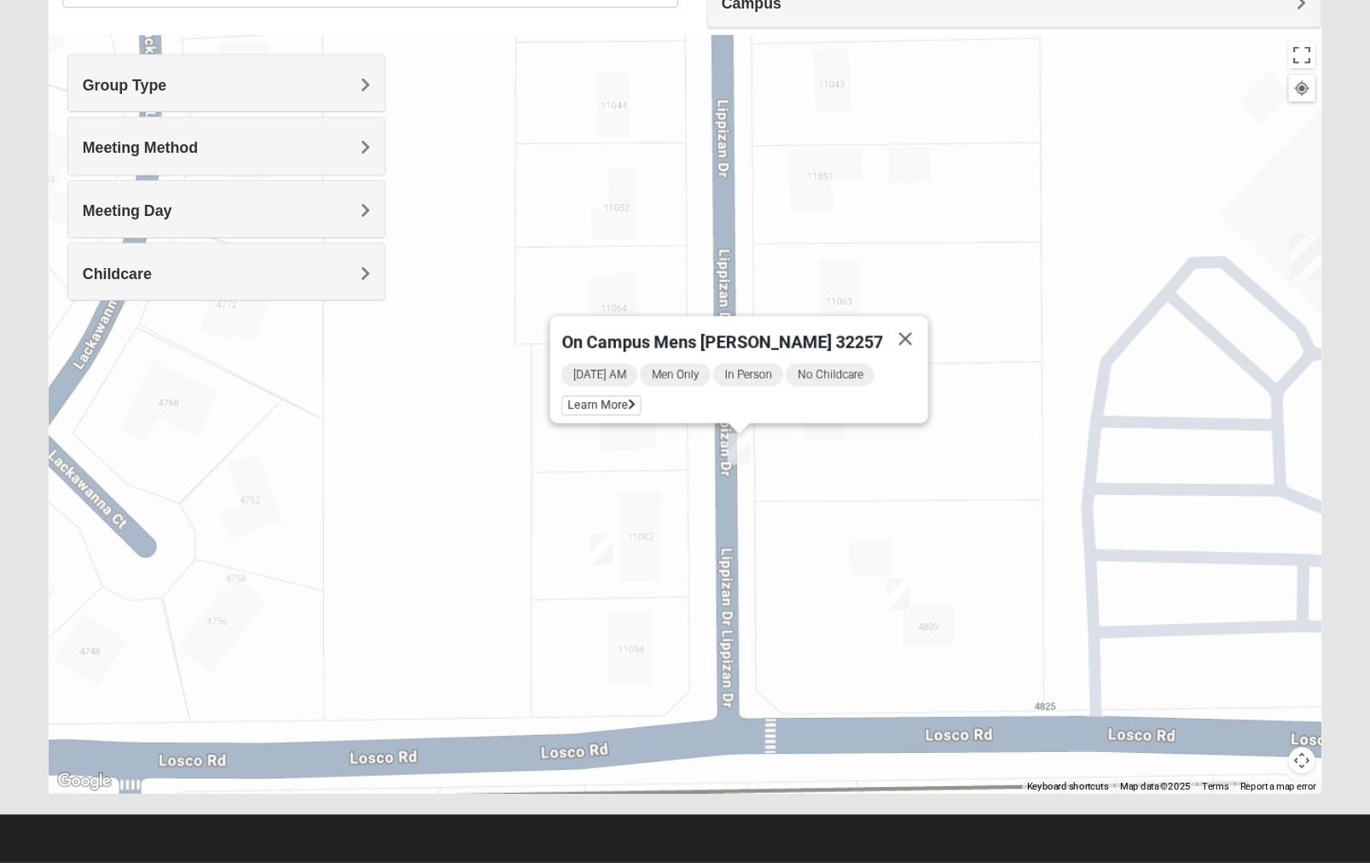
scroll to position [77, 0]
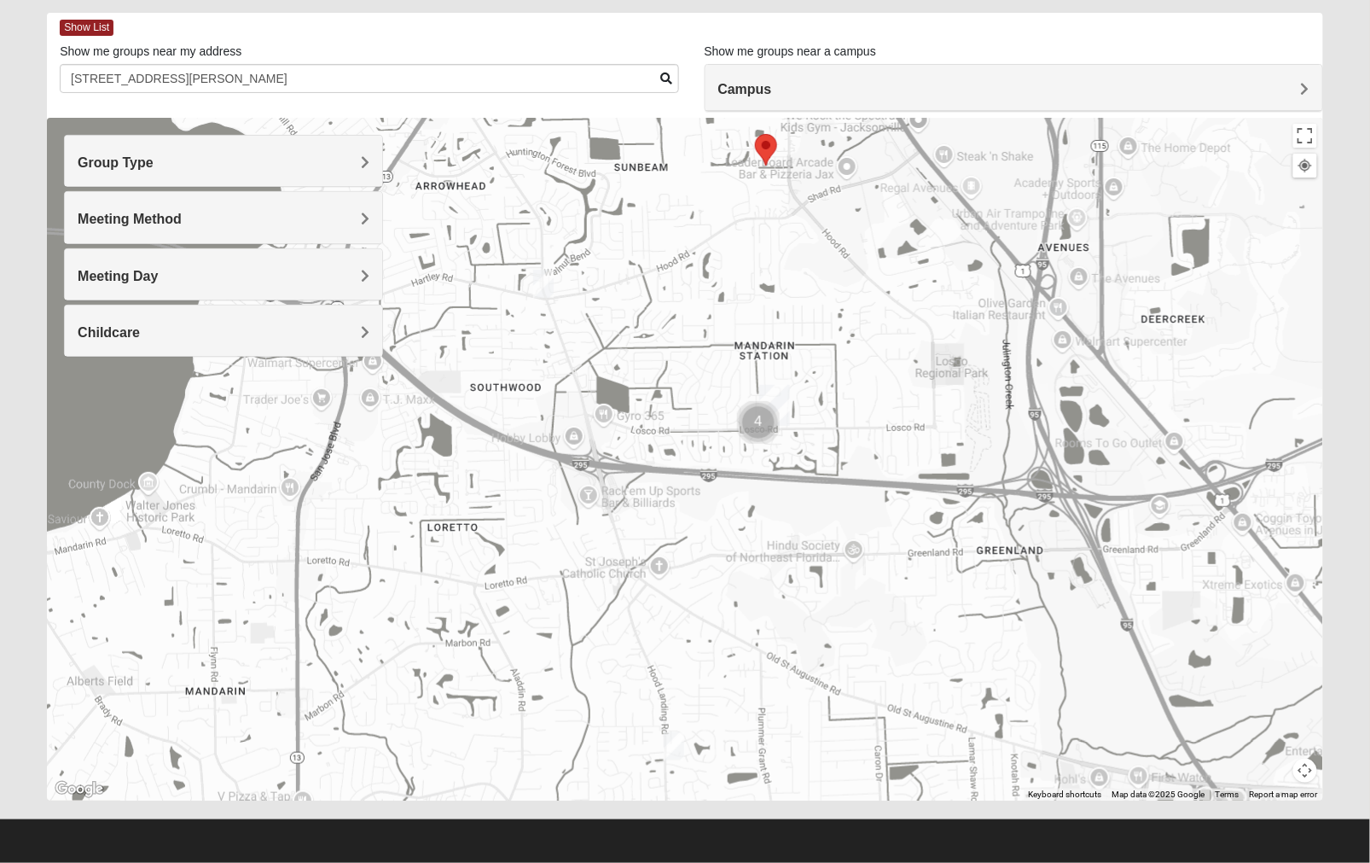
click at [675, 740] on img "Like Father like Son Workshop 32258" at bounding box center [674, 746] width 20 height 28
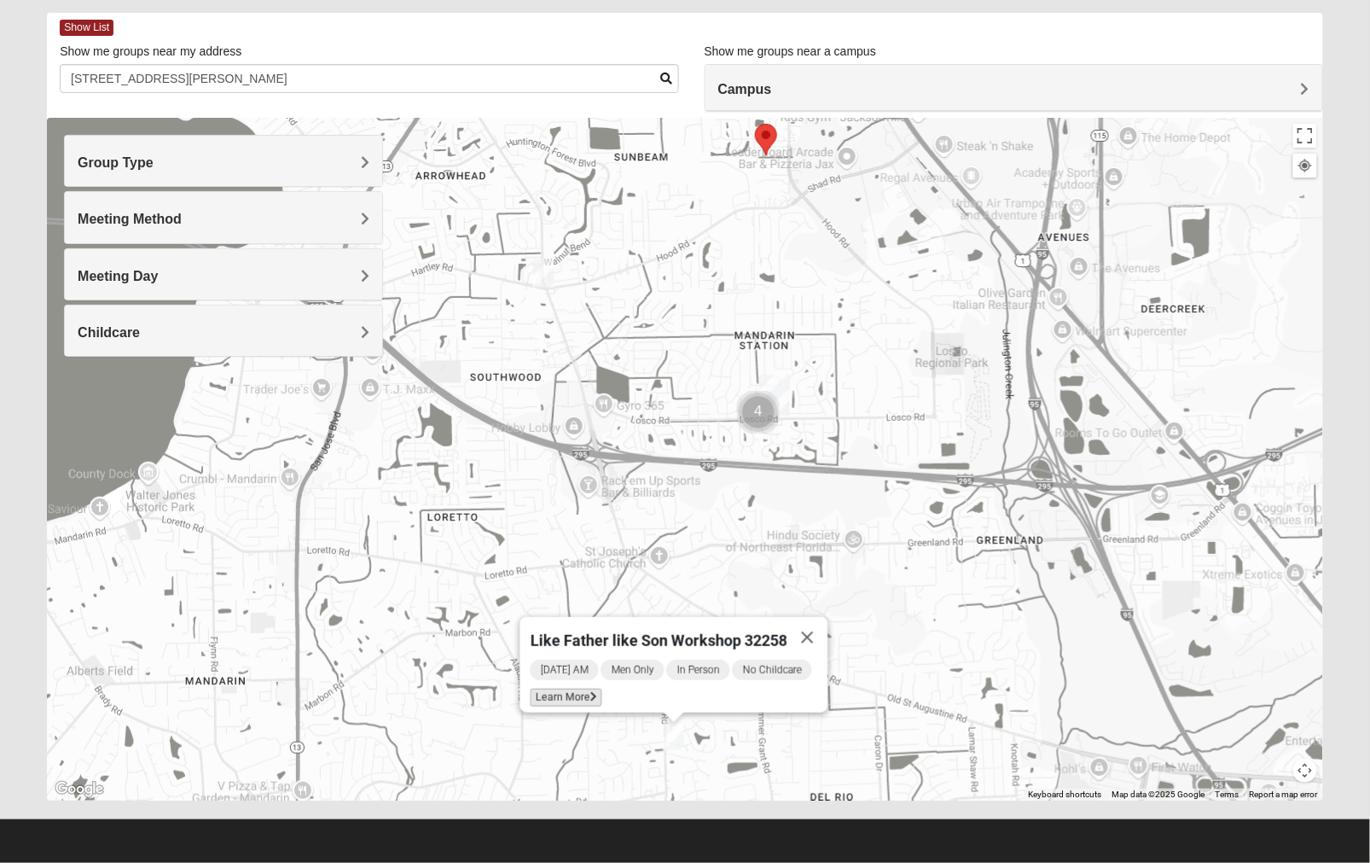
click at [587, 689] on span "Learn More" at bounding box center [567, 698] width 72 height 18
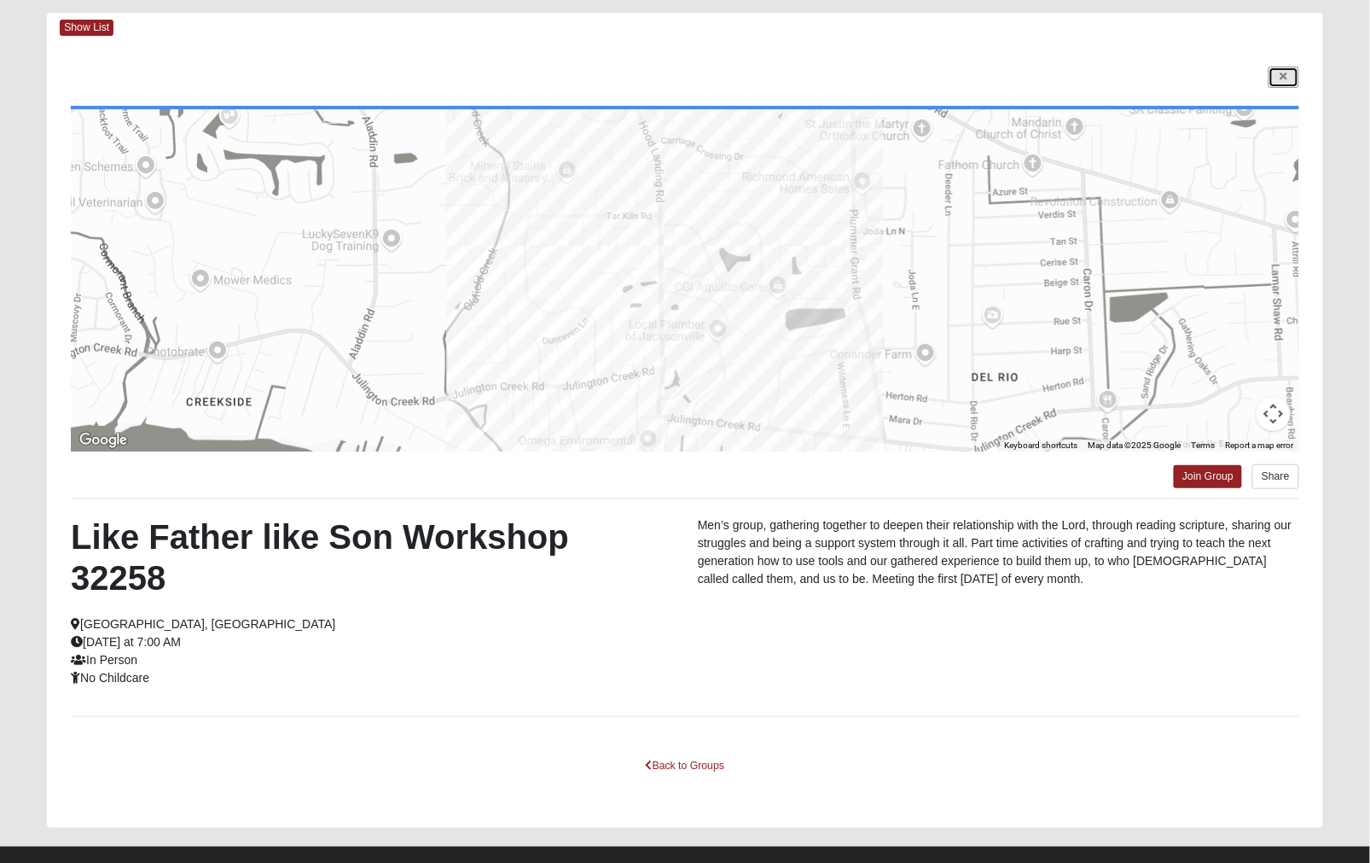
click at [1246, 79] on icon at bounding box center [1284, 77] width 7 height 10
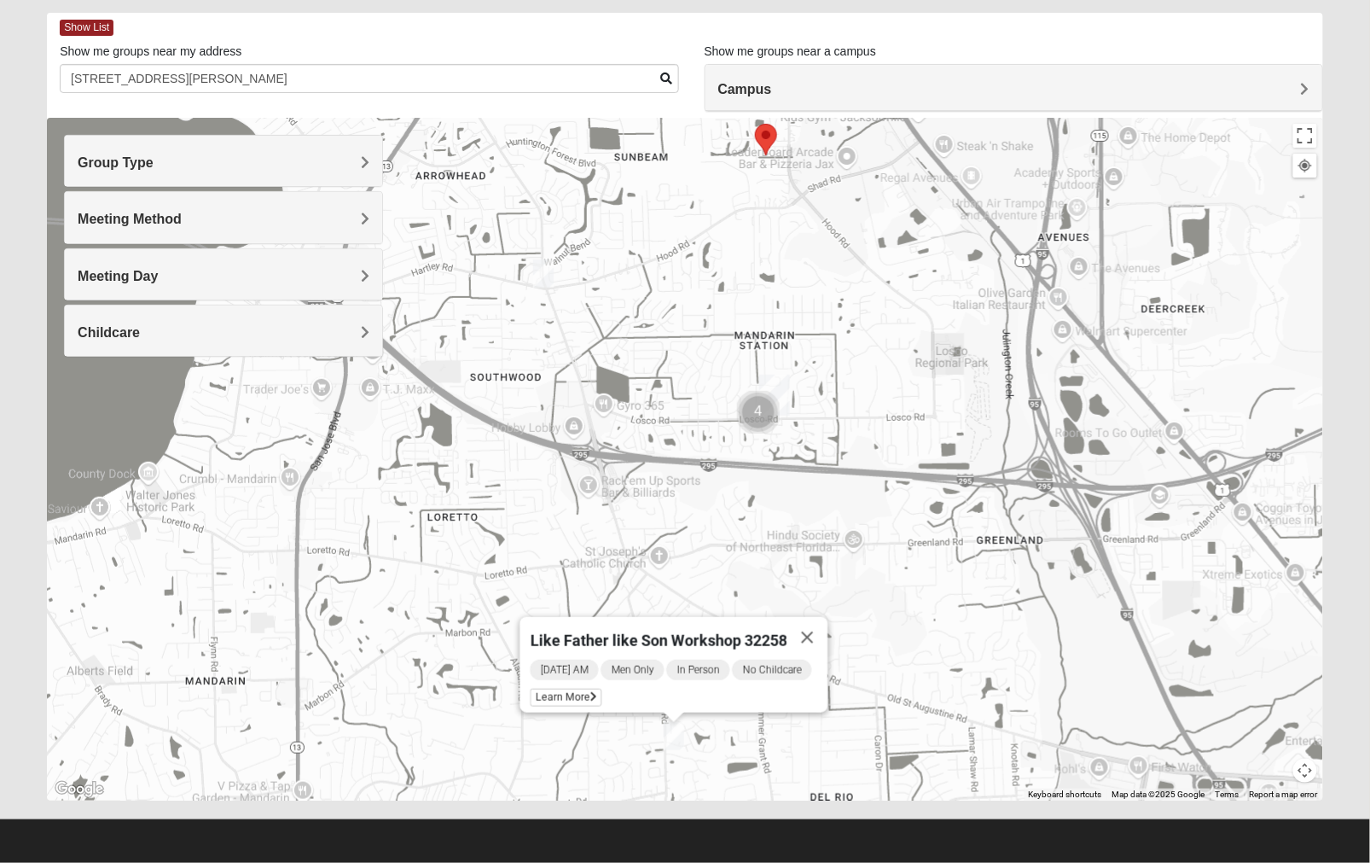
click at [543, 270] on img "Mens Gilbert 32257" at bounding box center [543, 273] width 20 height 28
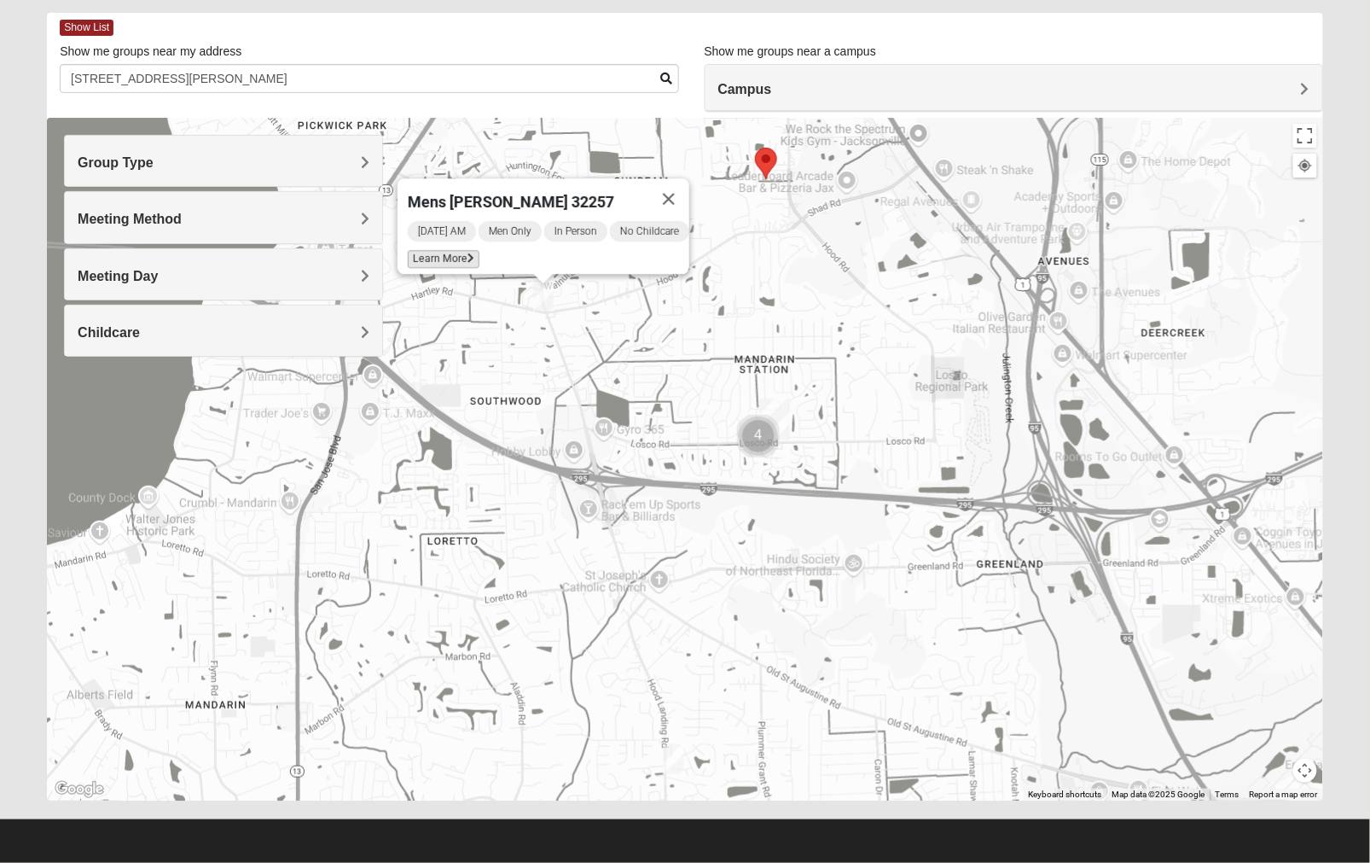
click at [435, 250] on span "Learn More" at bounding box center [444, 259] width 72 height 18
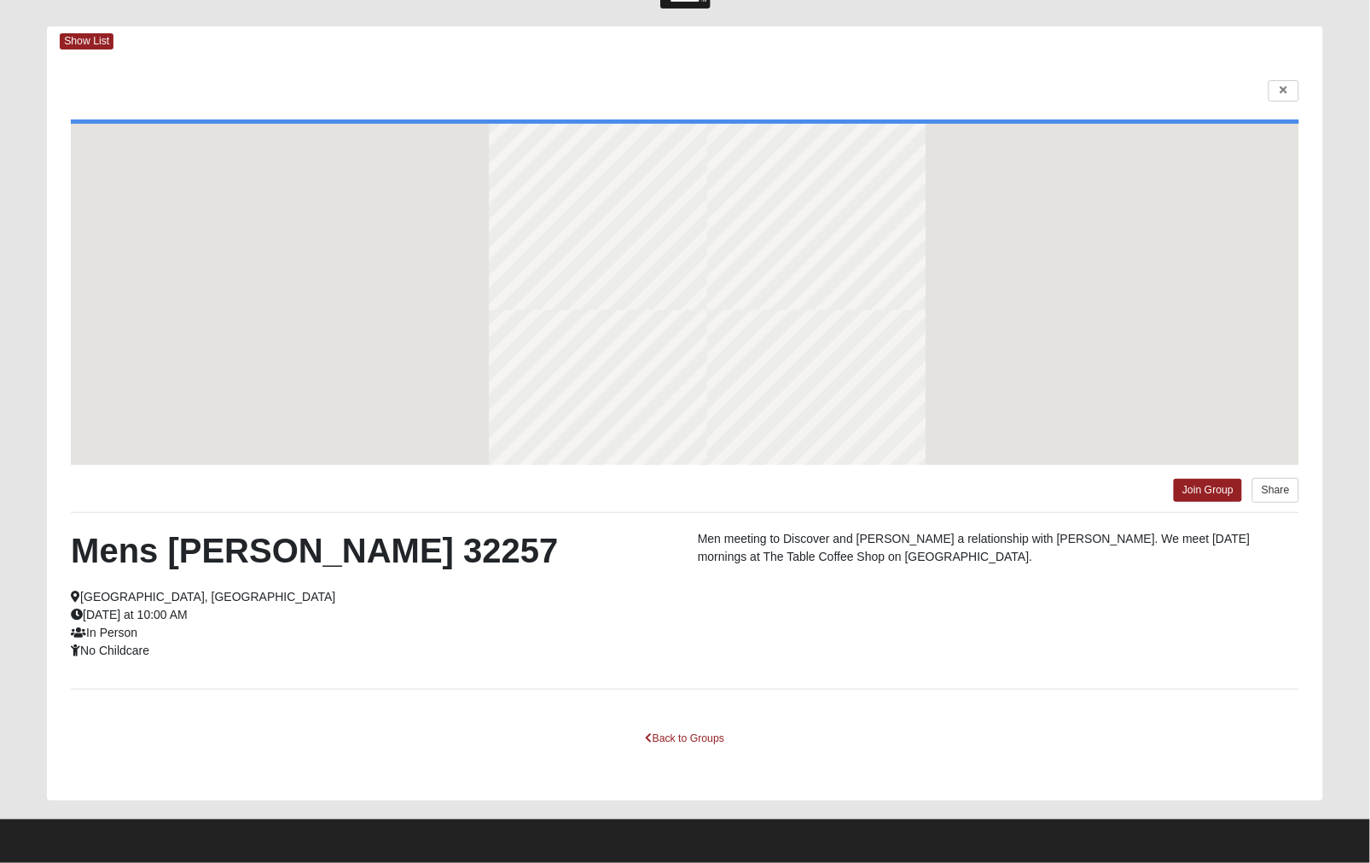
scroll to position [63, 0]
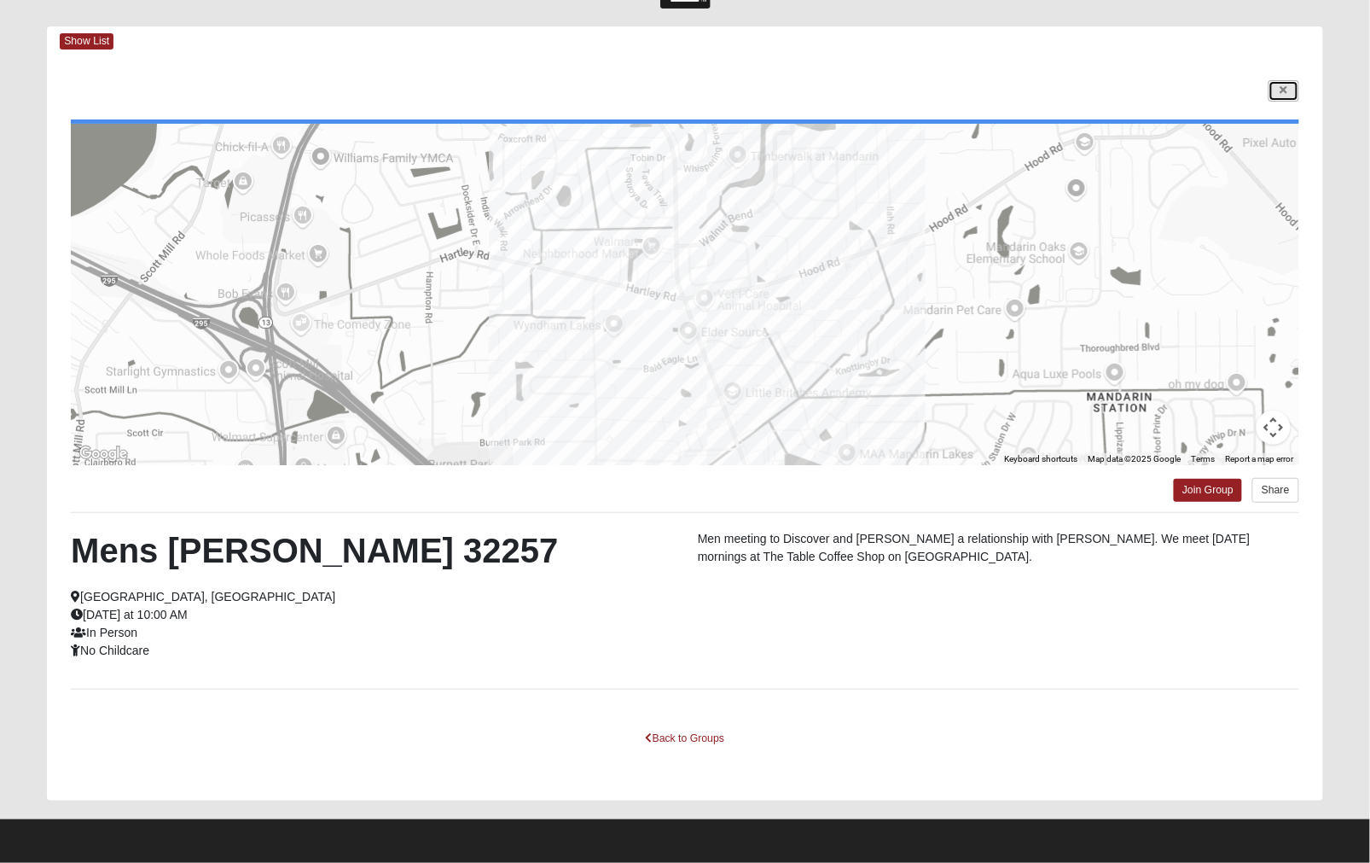
click at [1246, 91] on icon at bounding box center [1284, 90] width 7 height 10
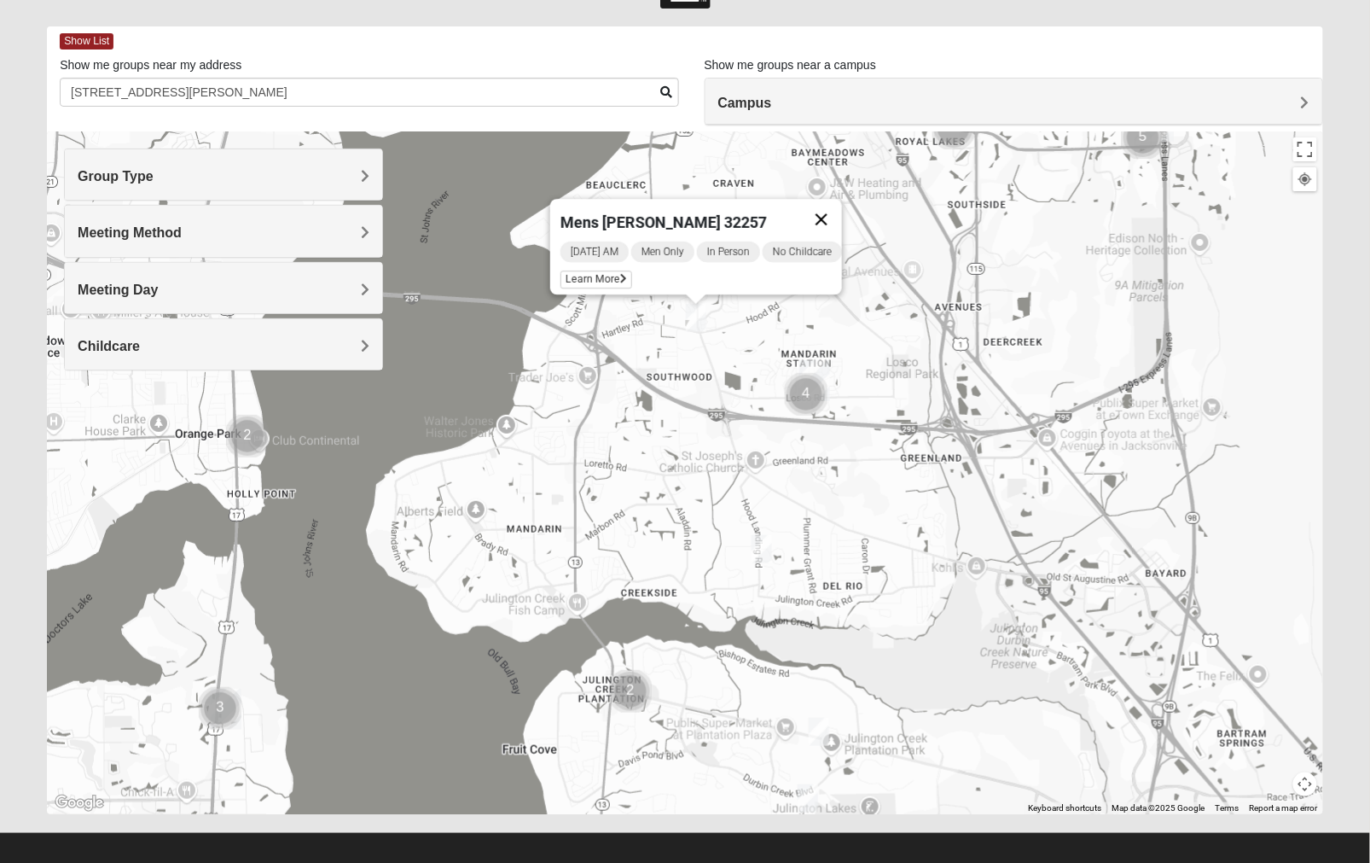
click at [835, 208] on button "Close" at bounding box center [821, 219] width 41 height 41
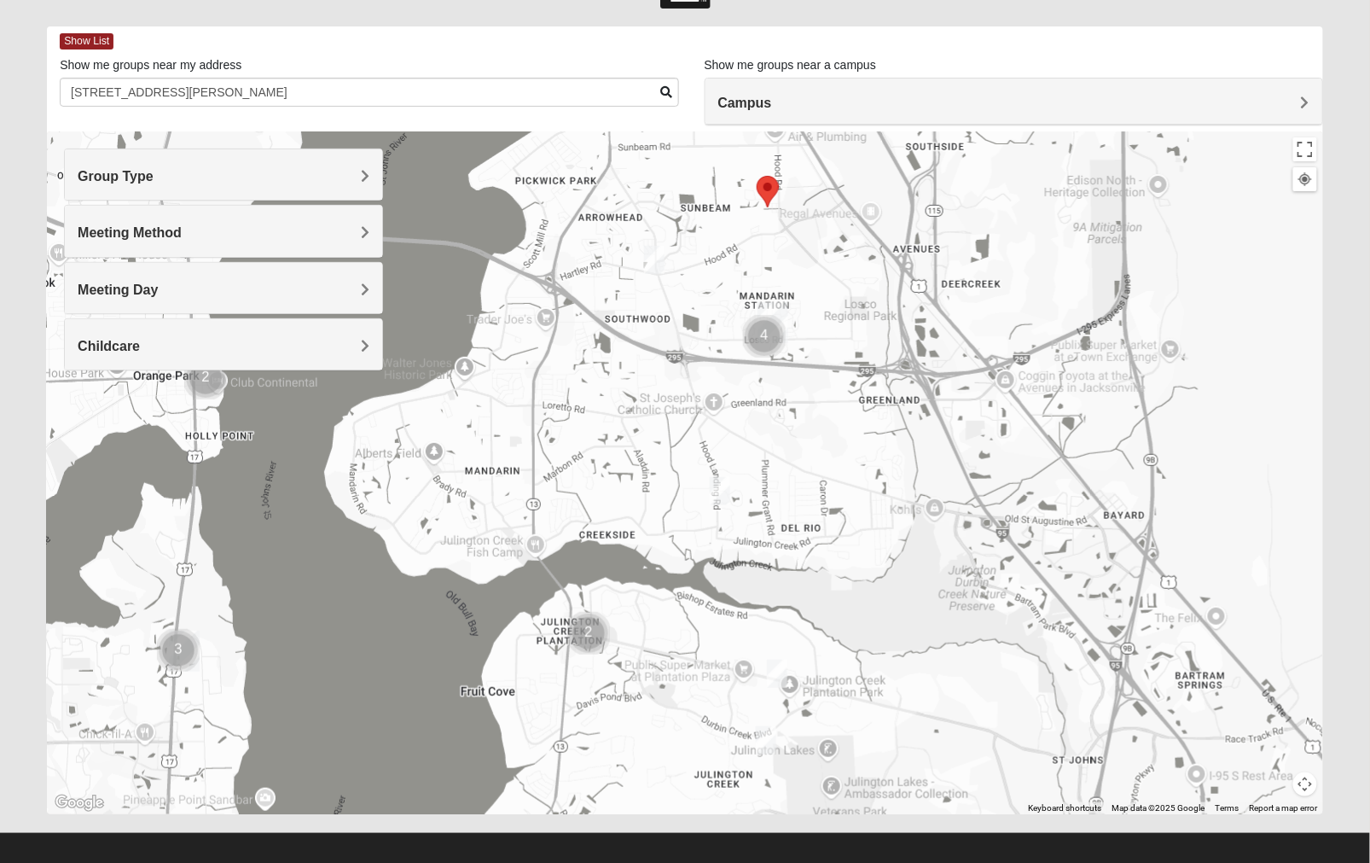
drag, startPoint x: 949, startPoint y: 331, endPoint x: 907, endPoint y: 275, distance: 70.1
click at [907, 275] on div at bounding box center [685, 472] width 1277 height 683
click at [532, 45] on div "Show List" at bounding box center [692, 41] width 1264 height 30
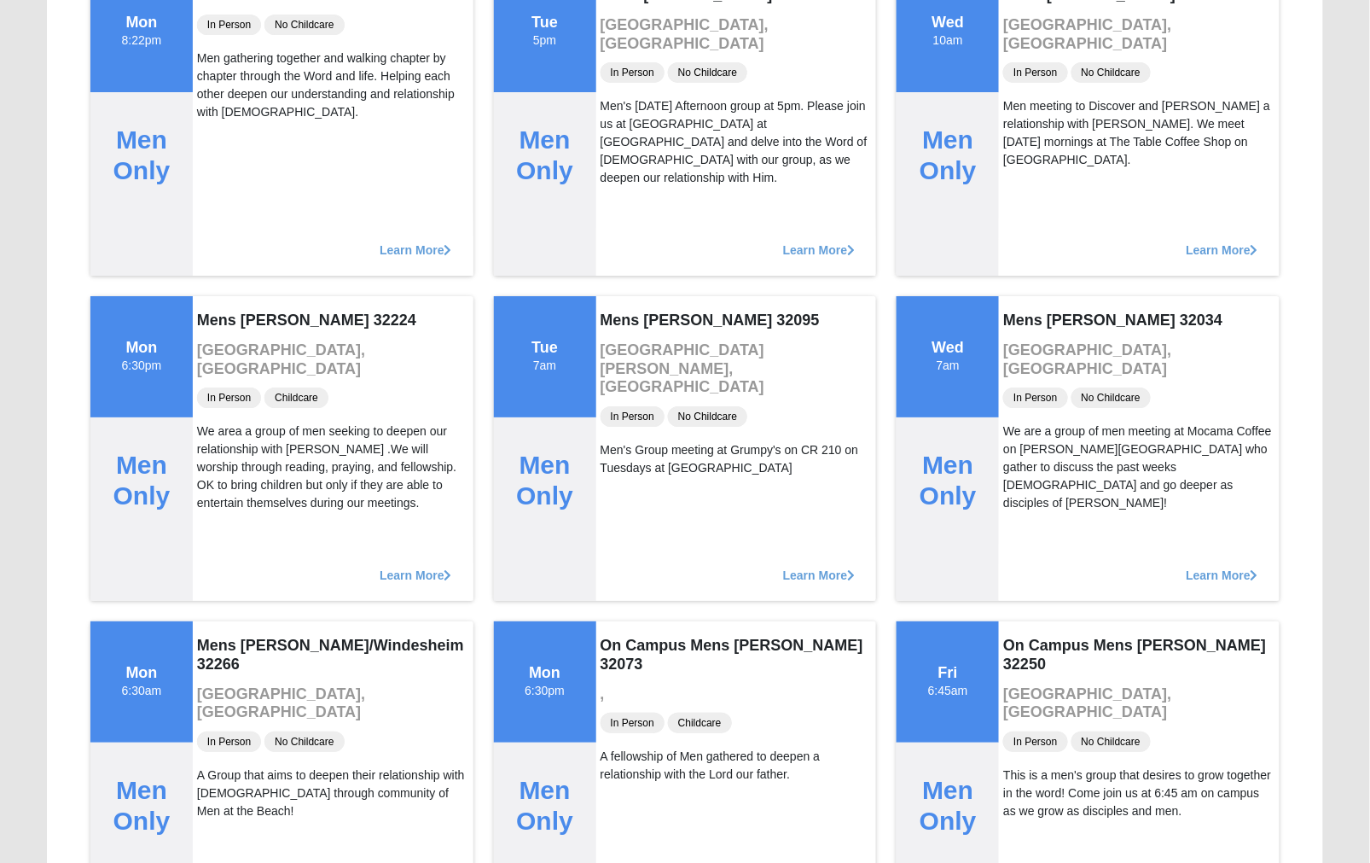
scroll to position [3855, 0]
